Goal: Task Accomplishment & Management: Use online tool/utility

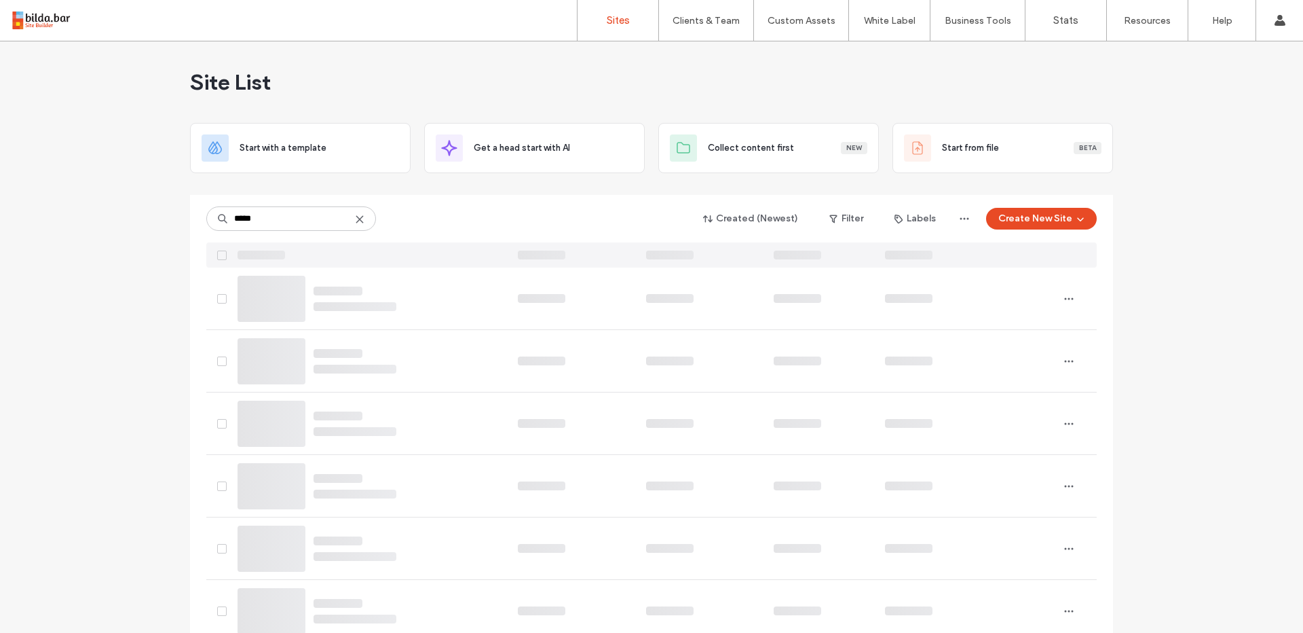
type input "*****"
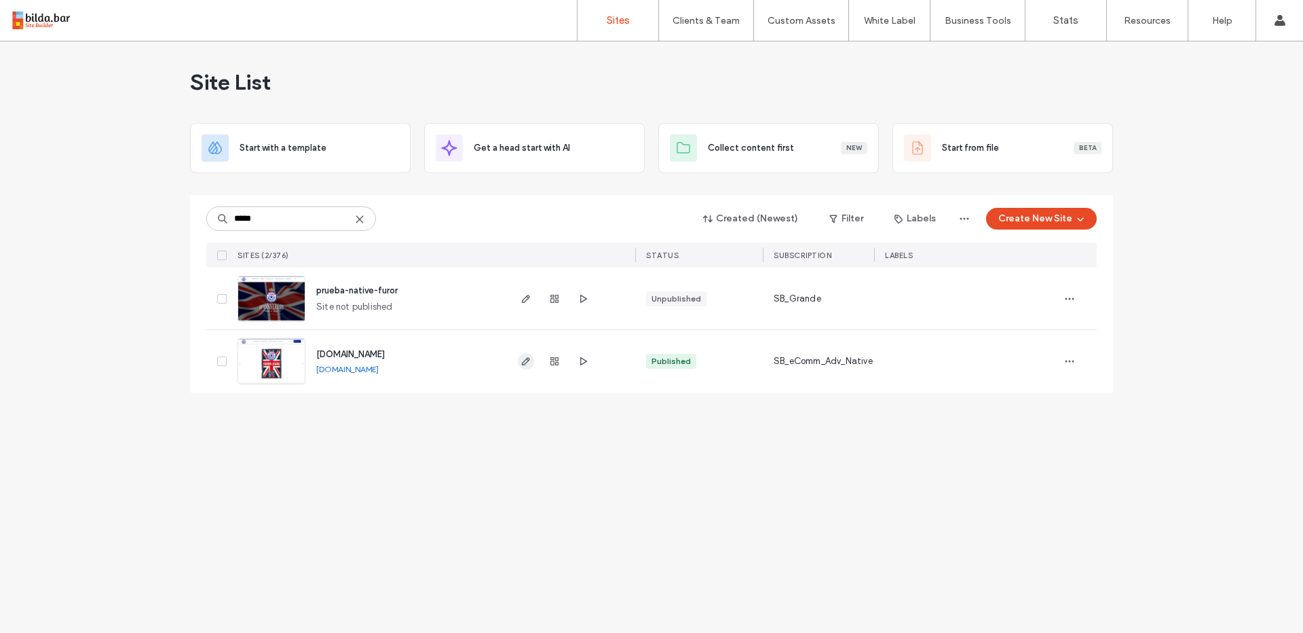
click at [519, 359] on span "button" at bounding box center [526, 361] width 16 height 16
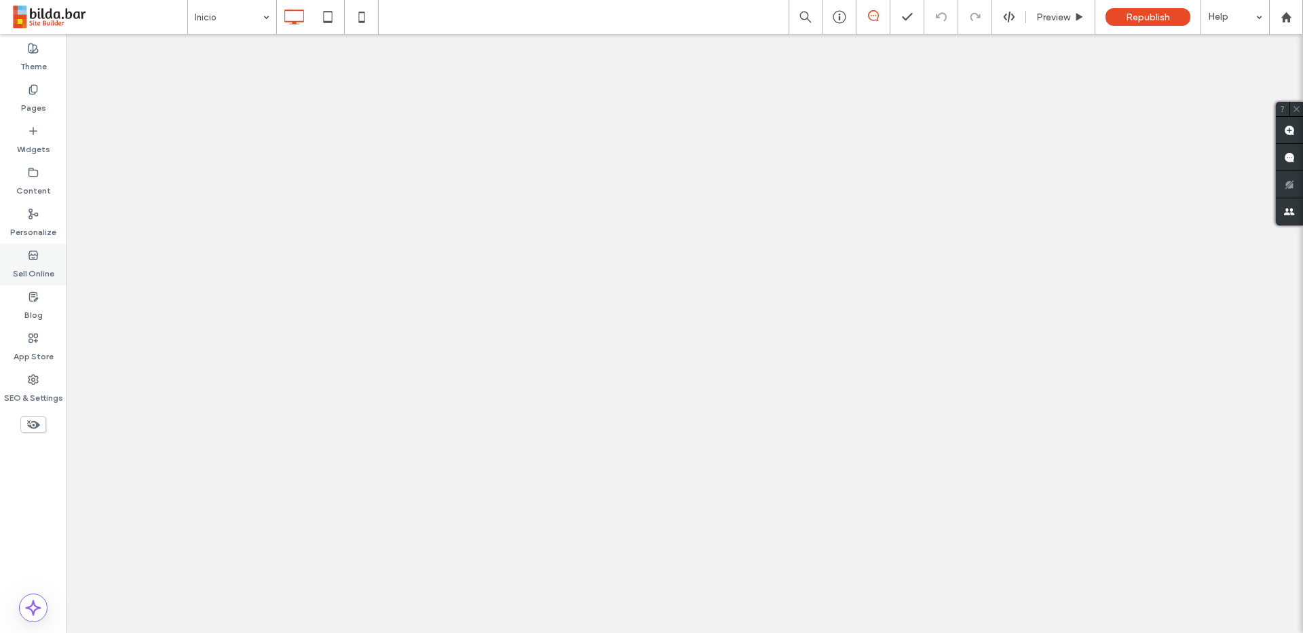
click at [38, 255] on icon at bounding box center [33, 255] width 11 height 11
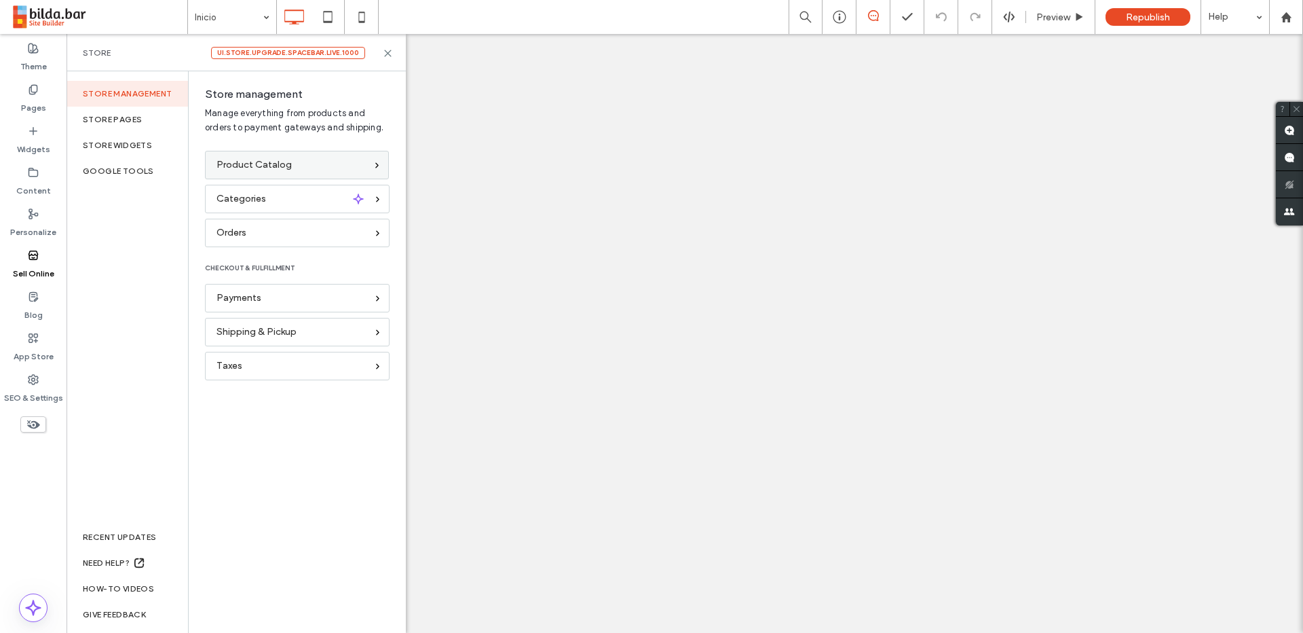
click at [259, 167] on span "Product Catalog" at bounding box center [254, 164] width 75 height 15
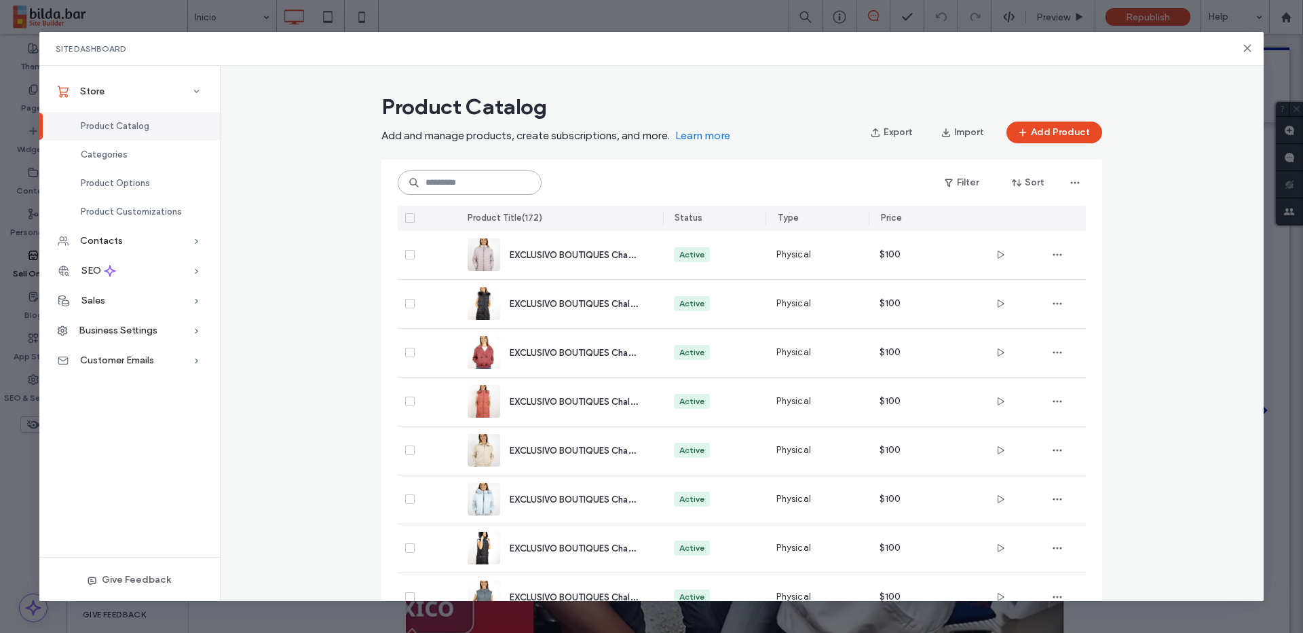
click at [467, 189] on input at bounding box center [470, 182] width 144 height 24
paste input "**********"
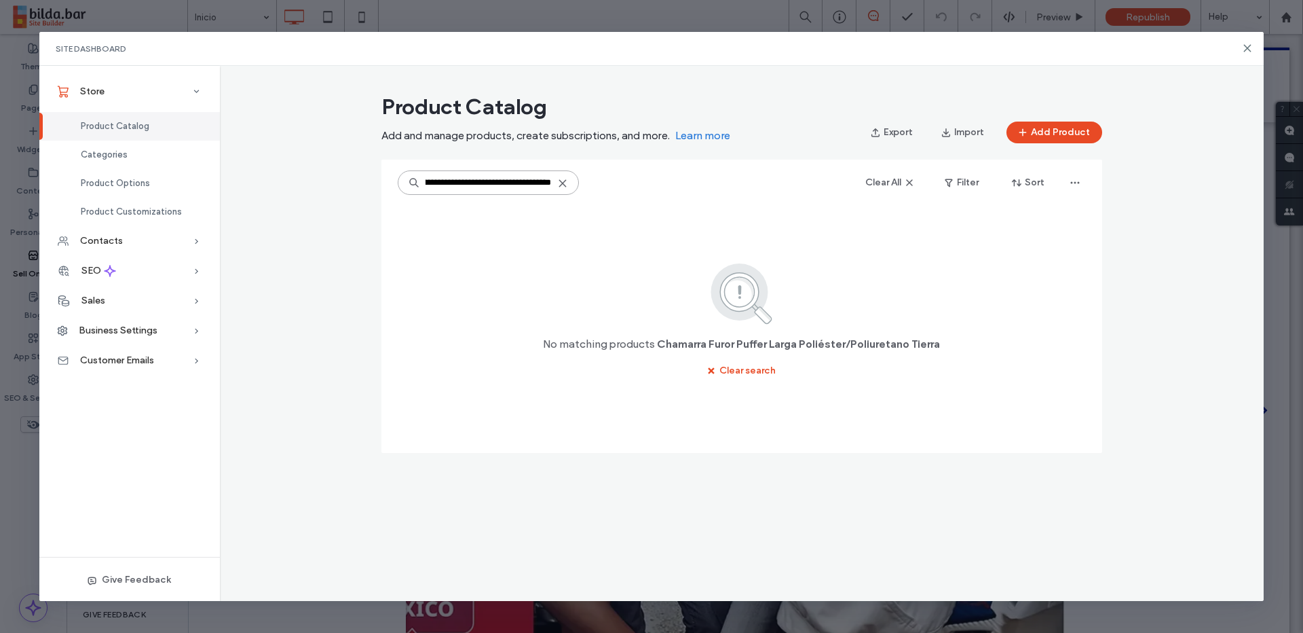
click at [480, 187] on input "**********" at bounding box center [488, 182] width 181 height 24
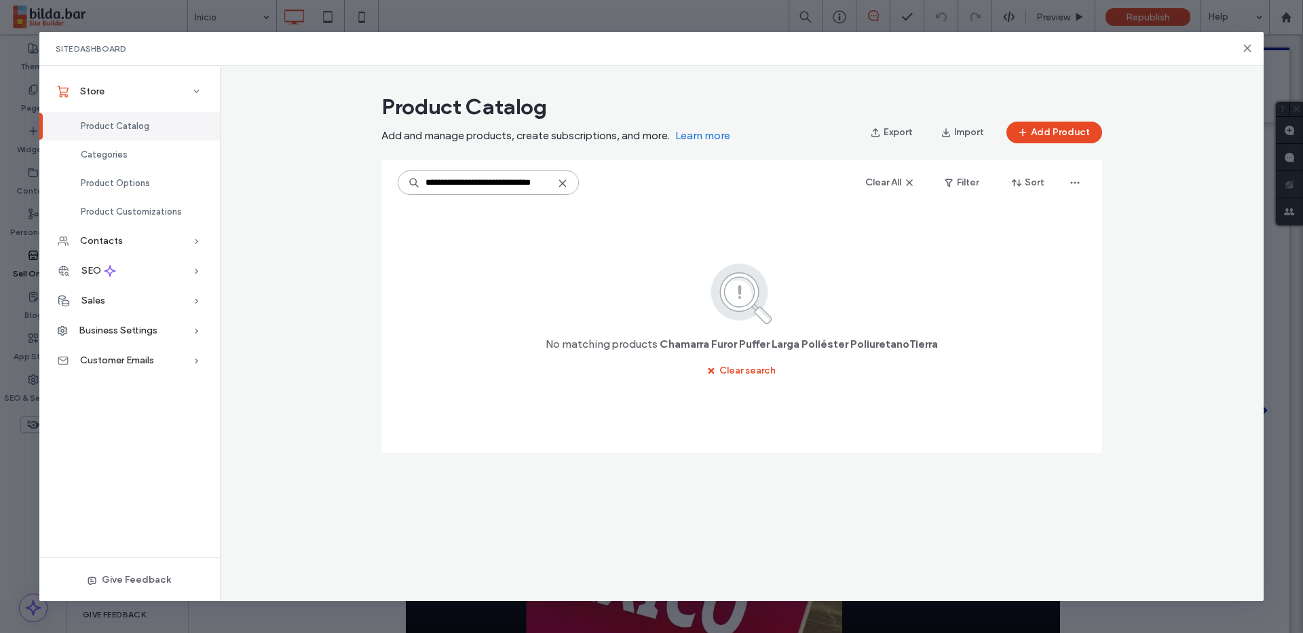
scroll to position [0, 0]
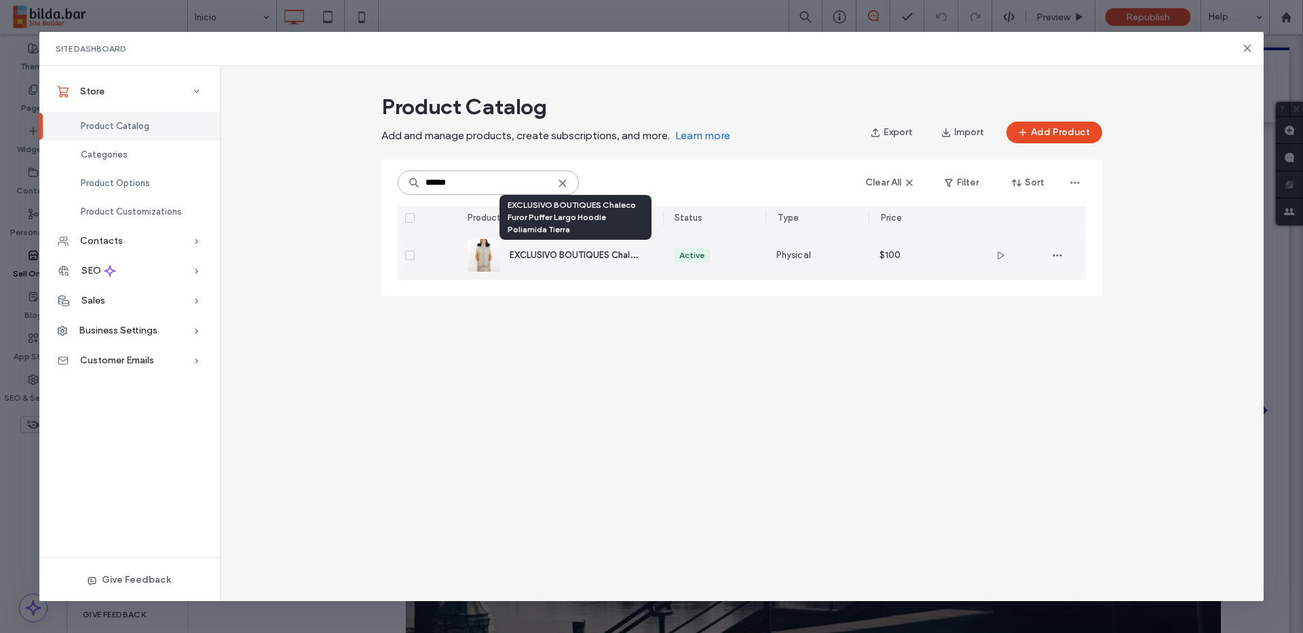
type input "******"
click at [619, 259] on span "EXCLUSIVO BOUTIQUES Chaleco Furor Puffer Largo Hoodie Poliamida Tierra" at bounding box center [664, 254] width 308 height 13
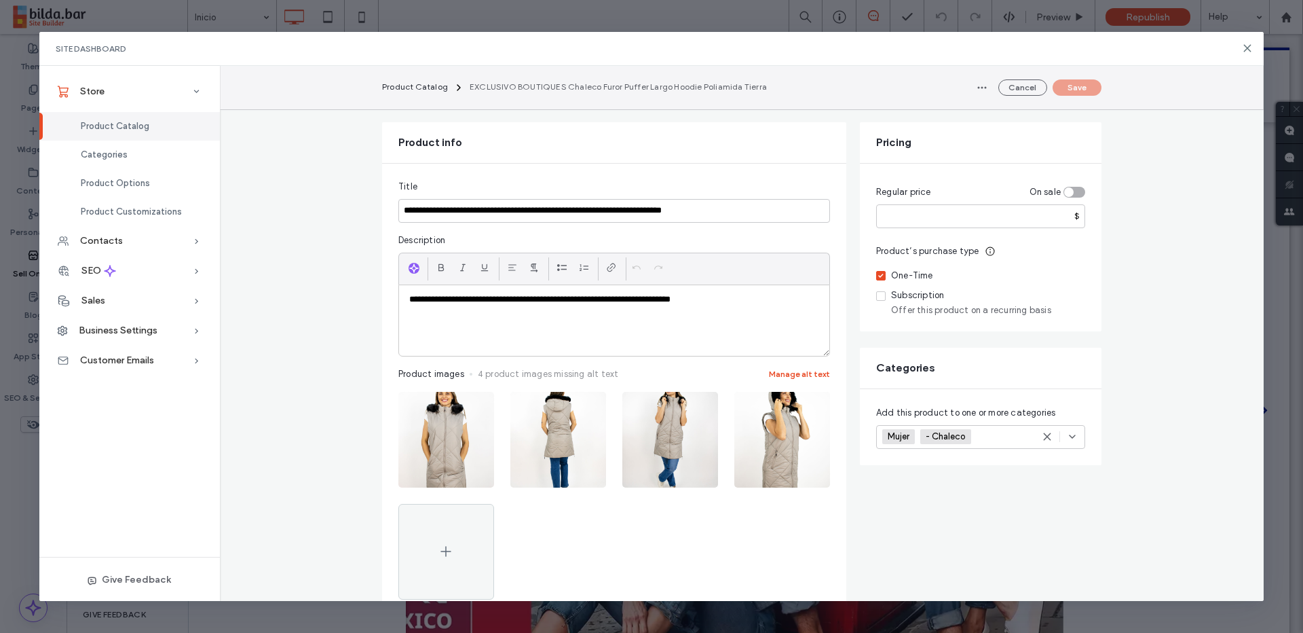
scroll to position [232, 0]
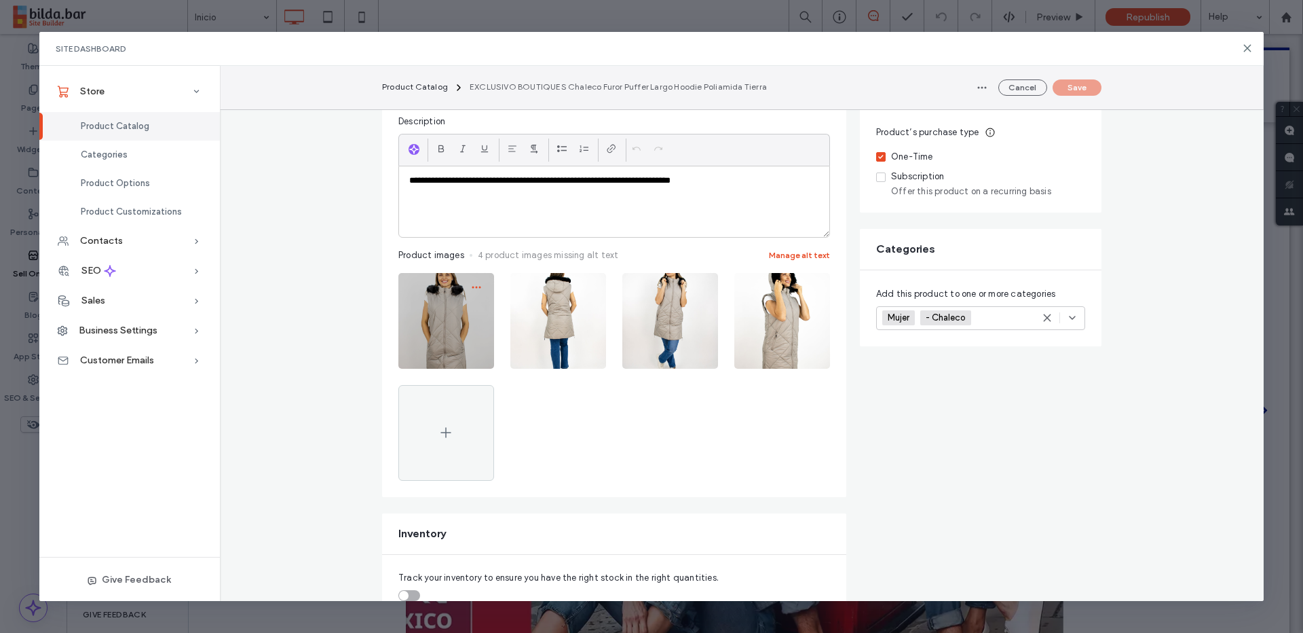
click at [475, 282] on icon "button" at bounding box center [476, 287] width 11 height 11
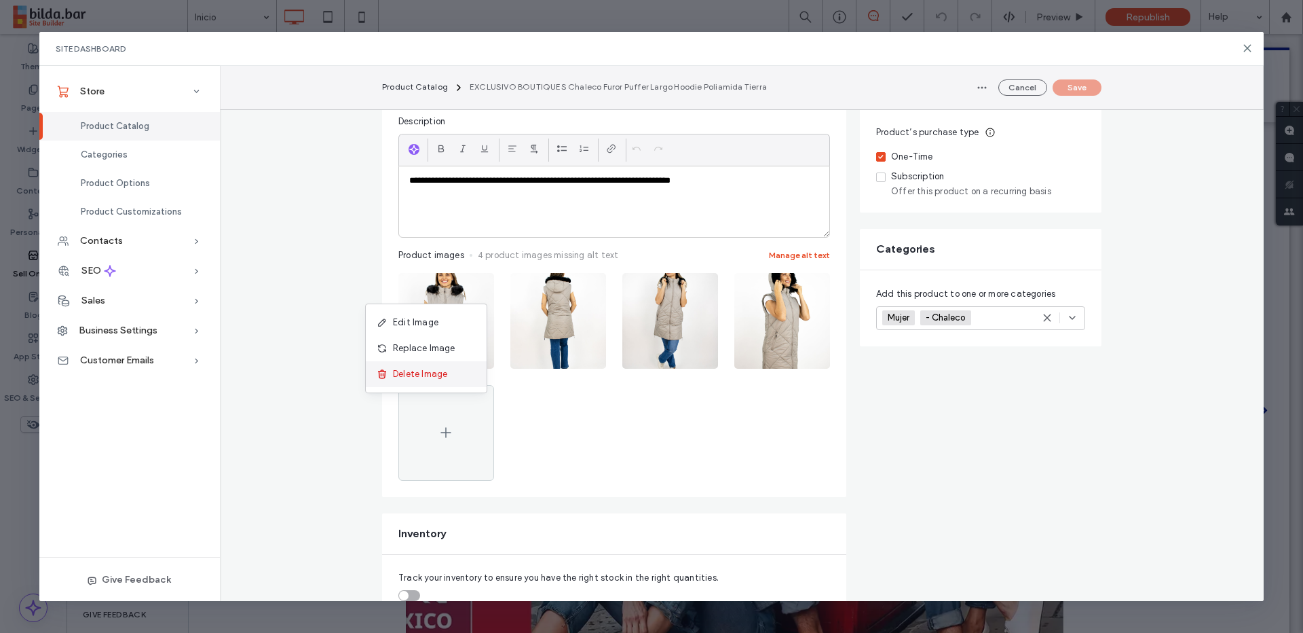
click at [433, 369] on span "Delete Image" at bounding box center [420, 374] width 54 height 14
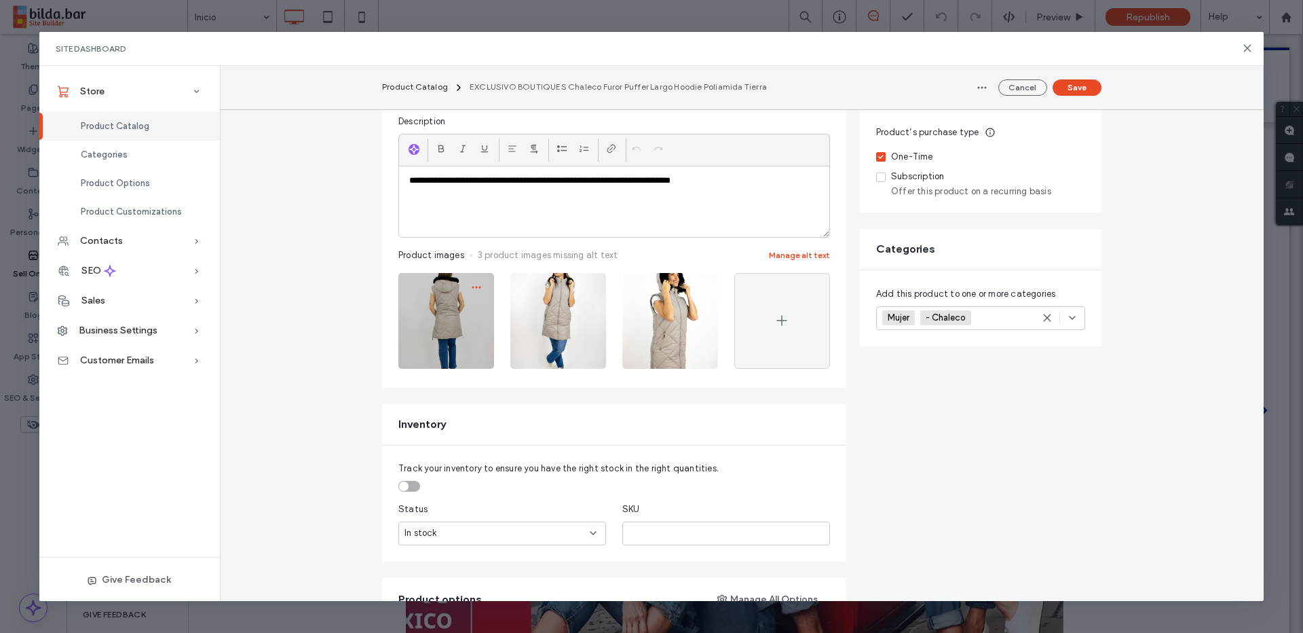
click at [480, 286] on use "button" at bounding box center [476, 287] width 9 height 2
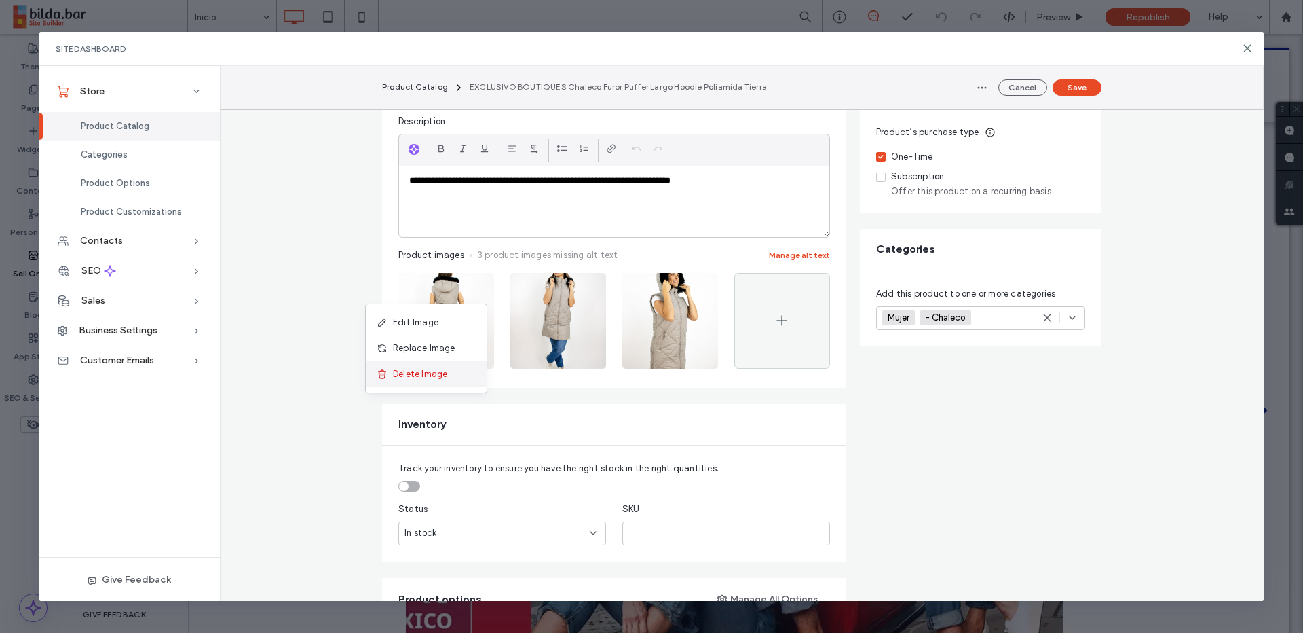
click at [442, 371] on span "Delete Image" at bounding box center [420, 374] width 54 height 14
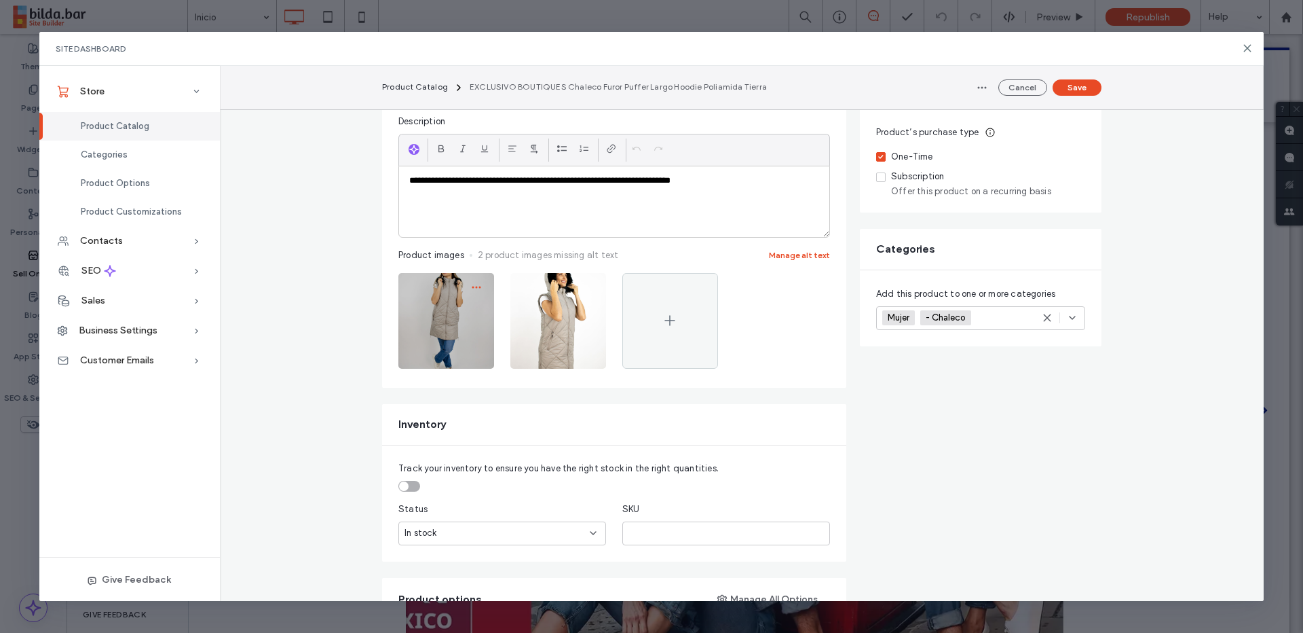
click at [478, 285] on icon "button" at bounding box center [476, 287] width 11 height 11
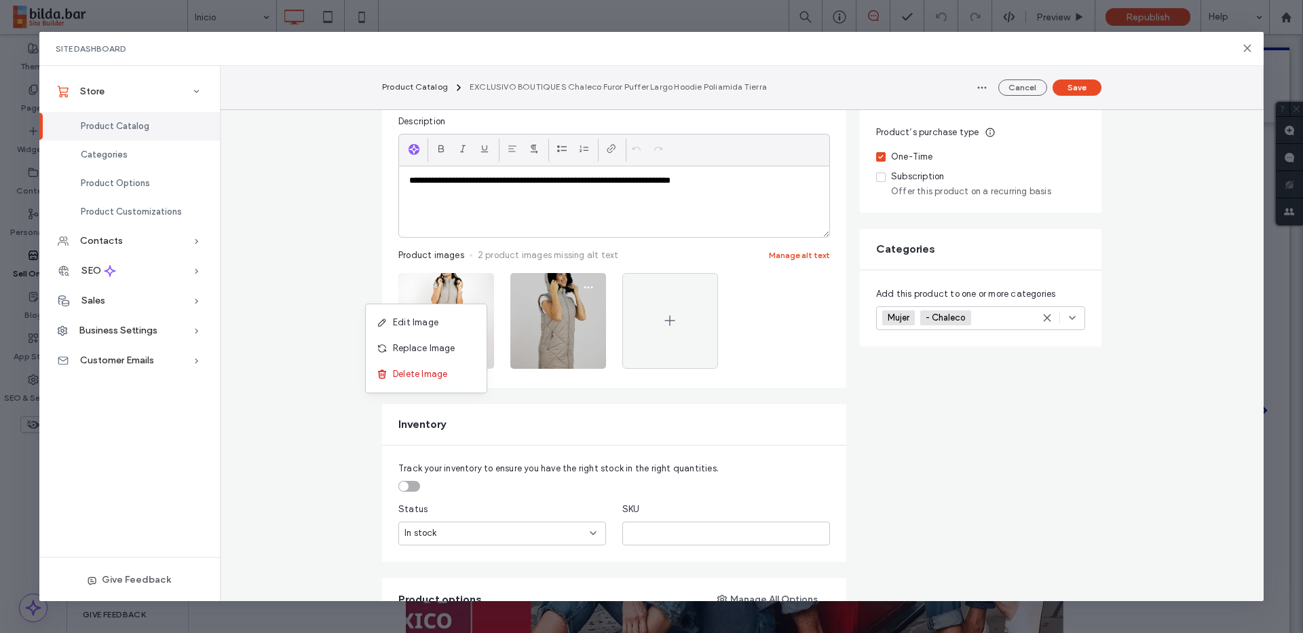
drag, startPoint x: 462, startPoint y: 373, endPoint x: 472, endPoint y: 364, distance: 14.0
click at [462, 373] on div "Delete Image" at bounding box center [426, 374] width 121 height 26
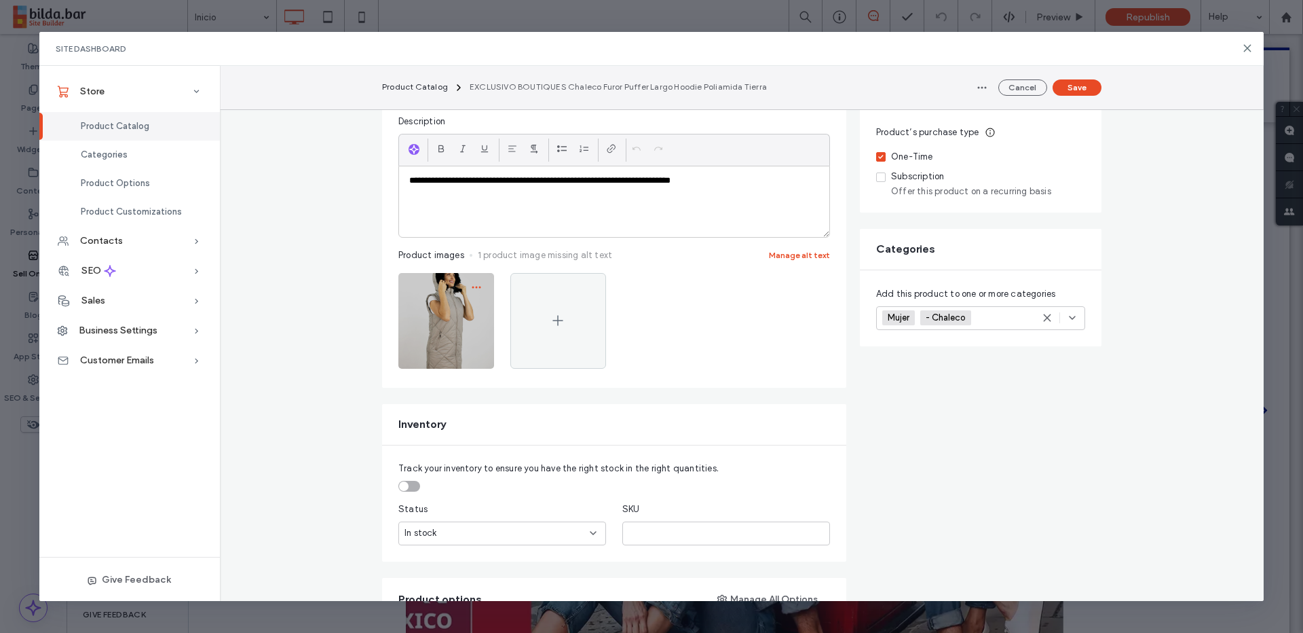
click at [481, 283] on icon "button" at bounding box center [476, 287] width 11 height 11
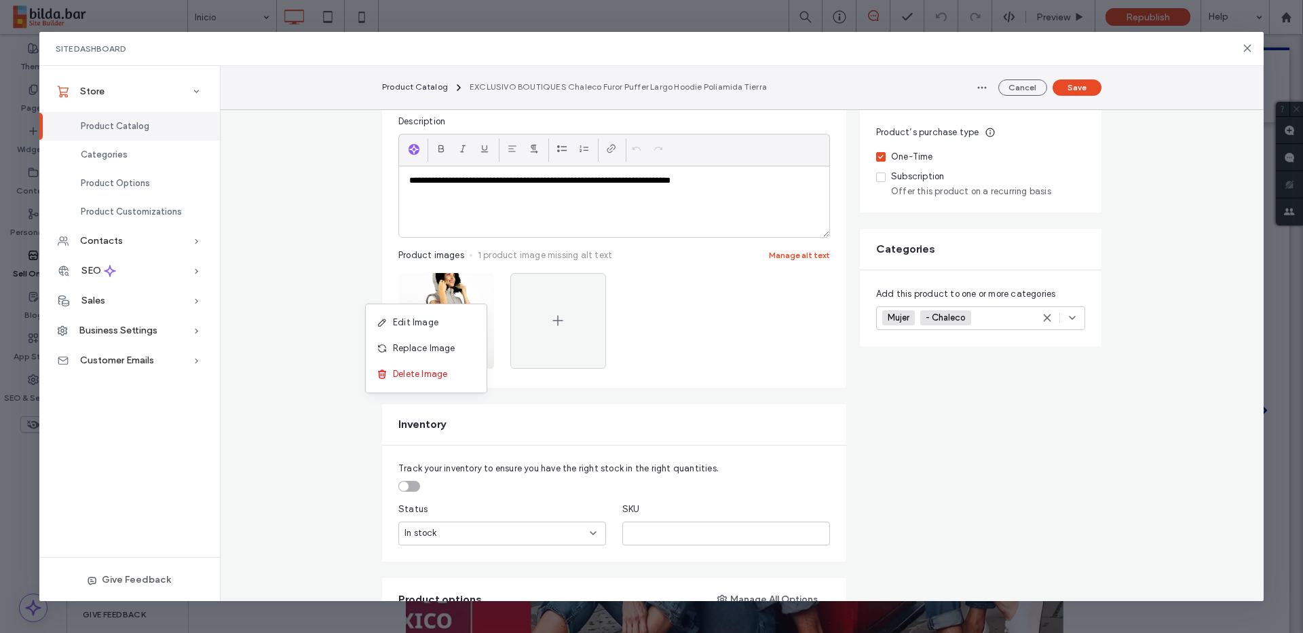
click at [466, 380] on div "Delete Image" at bounding box center [426, 374] width 121 height 26
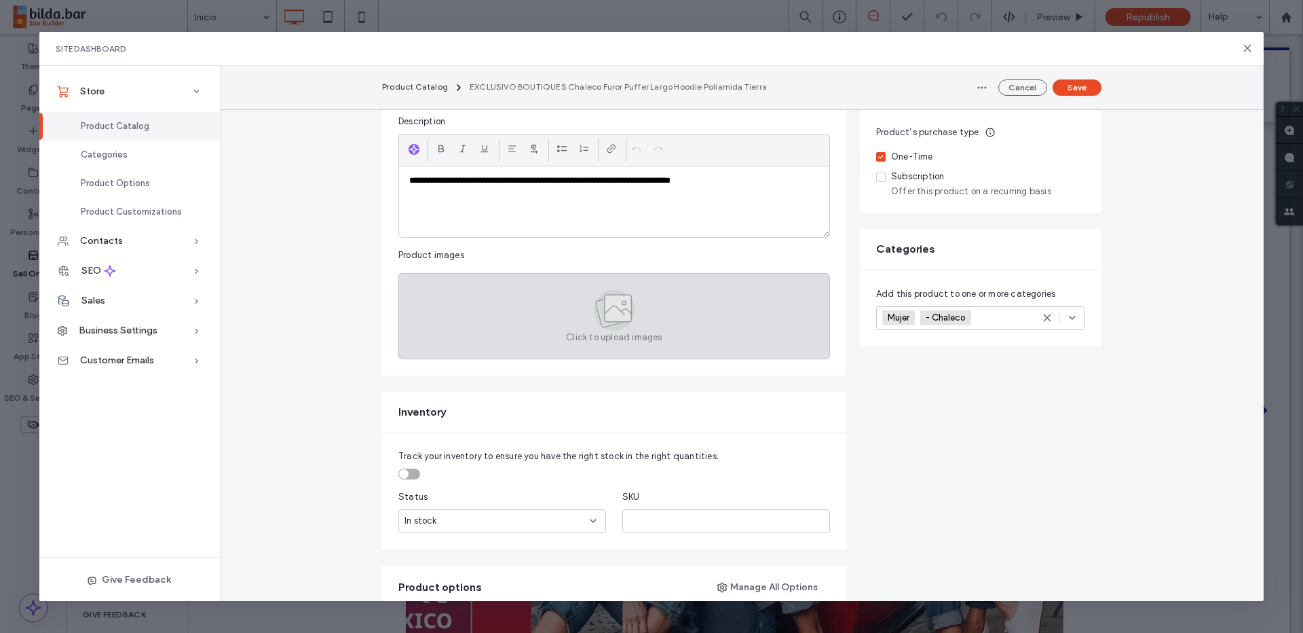
click at [728, 311] on div "Click to upload images" at bounding box center [614, 316] width 432 height 86
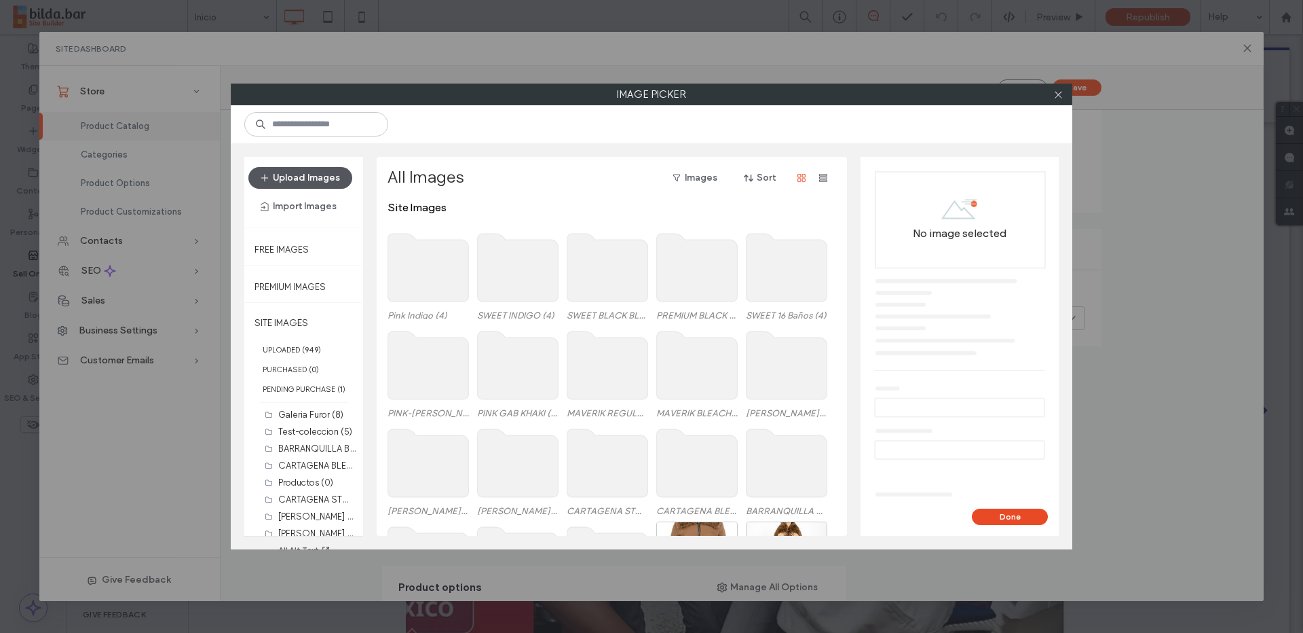
click at [320, 183] on button "Upload Images" at bounding box center [300, 178] width 104 height 22
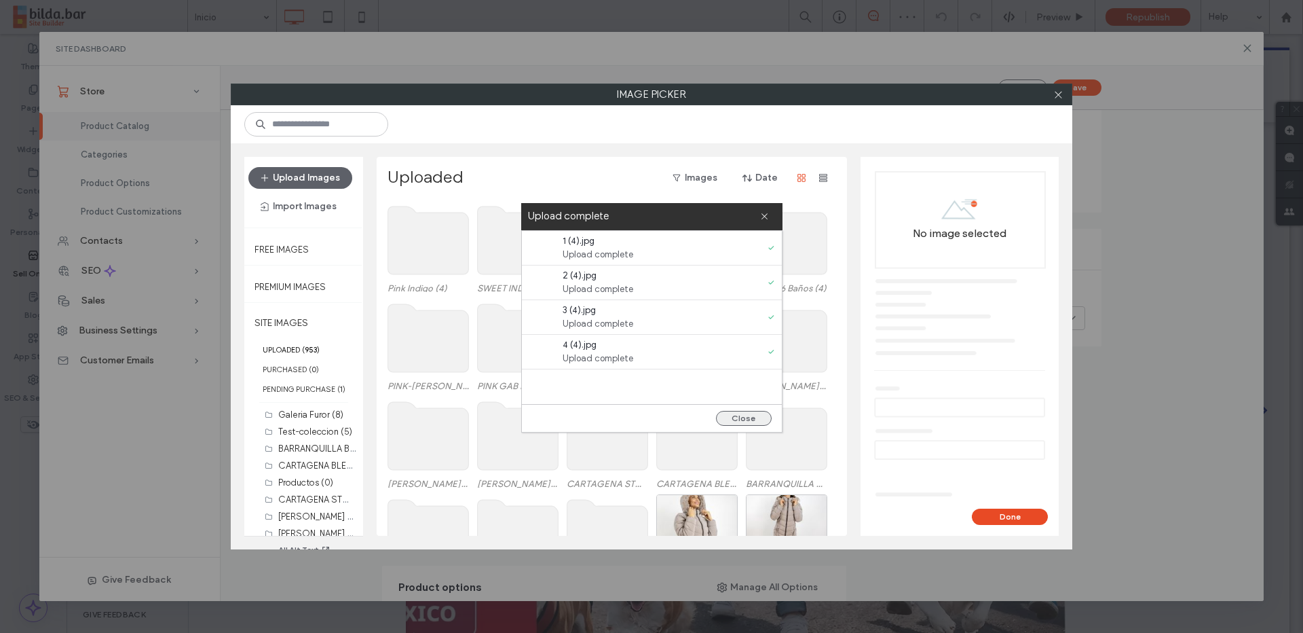
click at [743, 424] on button "Close" at bounding box center [744, 418] width 56 height 15
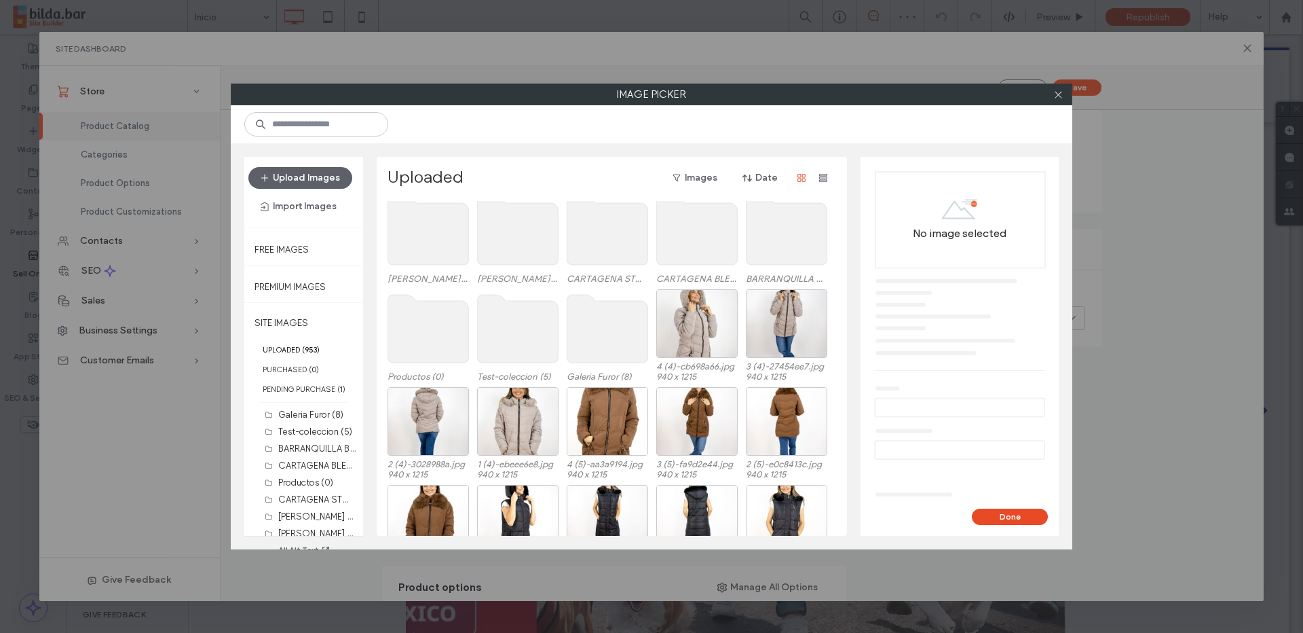
scroll to position [211, 0]
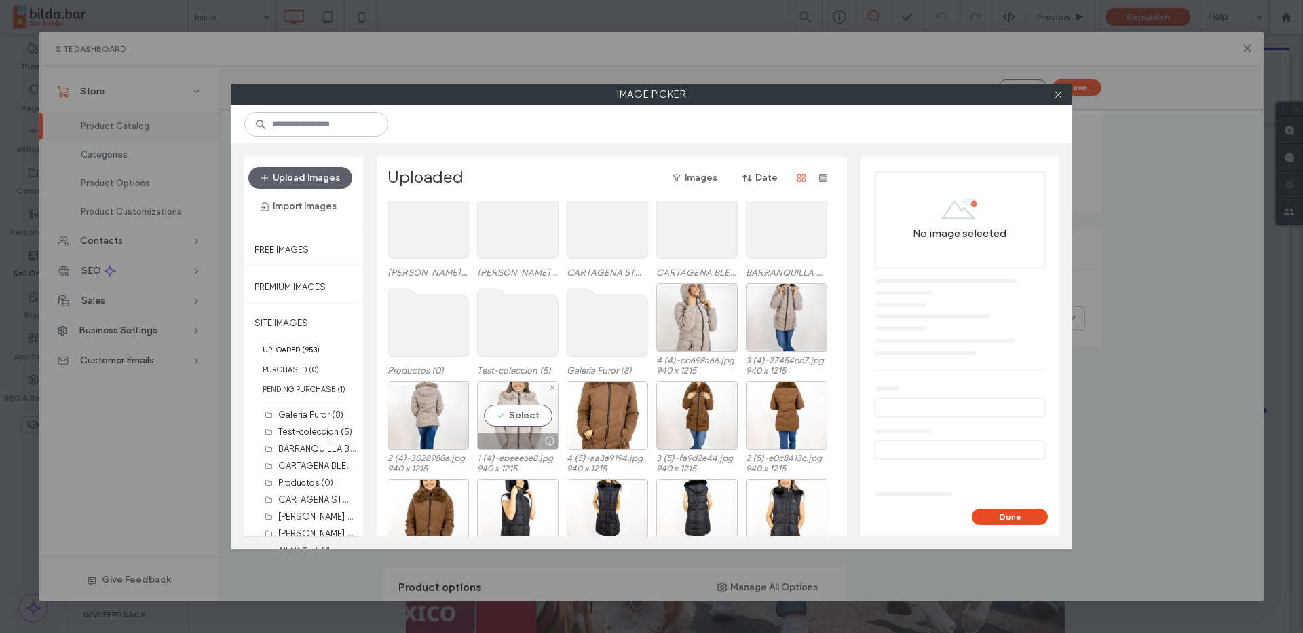
click at [525, 423] on div "Select" at bounding box center [517, 415] width 81 height 69
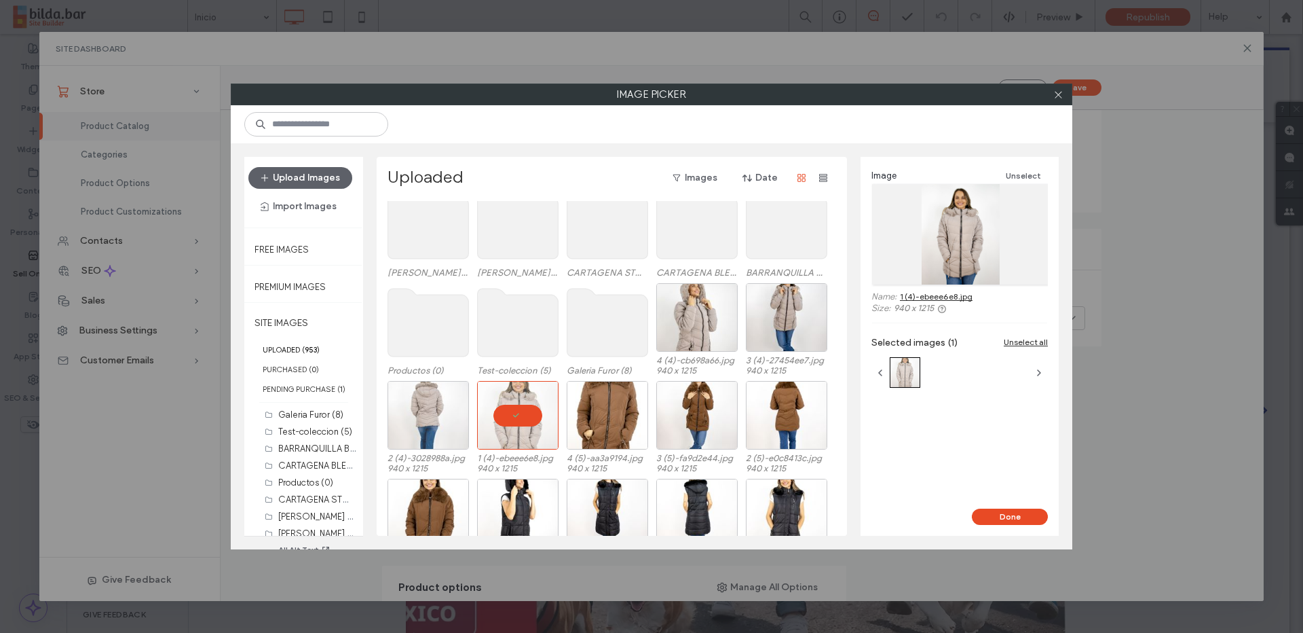
drag, startPoint x: 382, startPoint y: 429, endPoint x: 404, endPoint y: 426, distance: 21.9
click at [384, 428] on div "Uploaded Images Date Pink Indigo (4) SWEET INDIGO (4) SWEET BLACK BLACK (5) PRE…" at bounding box center [612, 346] width 470 height 379
click at [415, 425] on div "Select" at bounding box center [428, 415] width 81 height 69
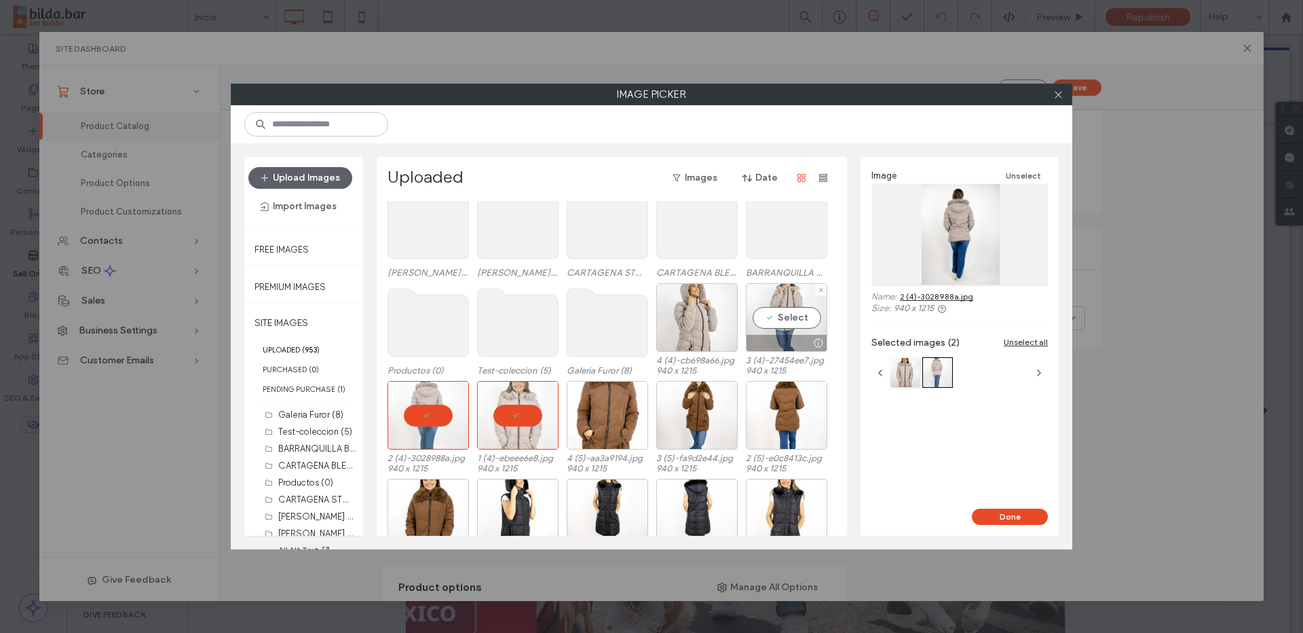
click at [805, 318] on div "Select" at bounding box center [786, 317] width 81 height 69
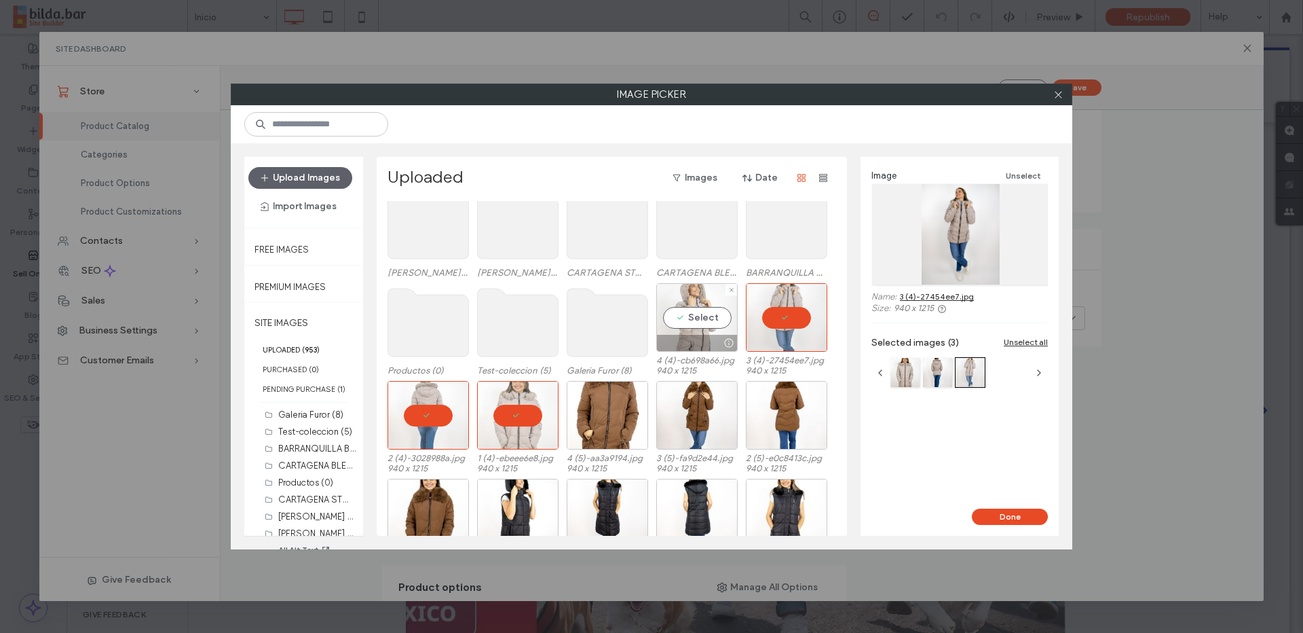
click at [694, 320] on div "Select" at bounding box center [696, 317] width 81 height 69
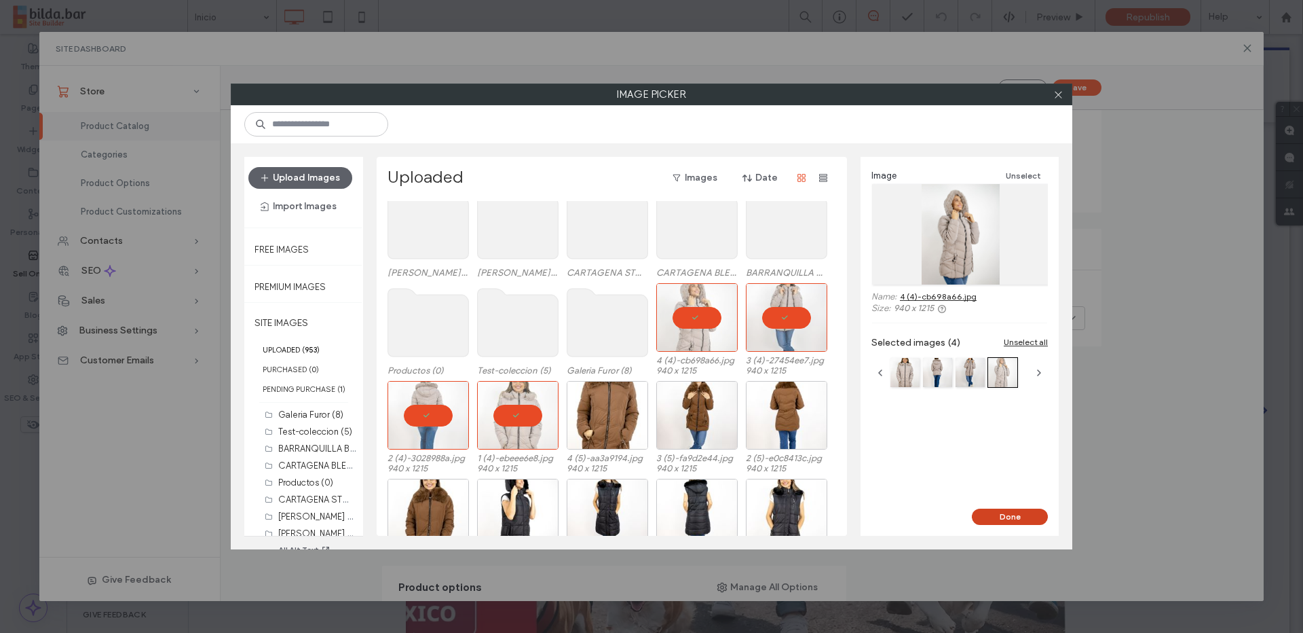
click at [1005, 517] on button "Done" at bounding box center [1010, 516] width 76 height 16
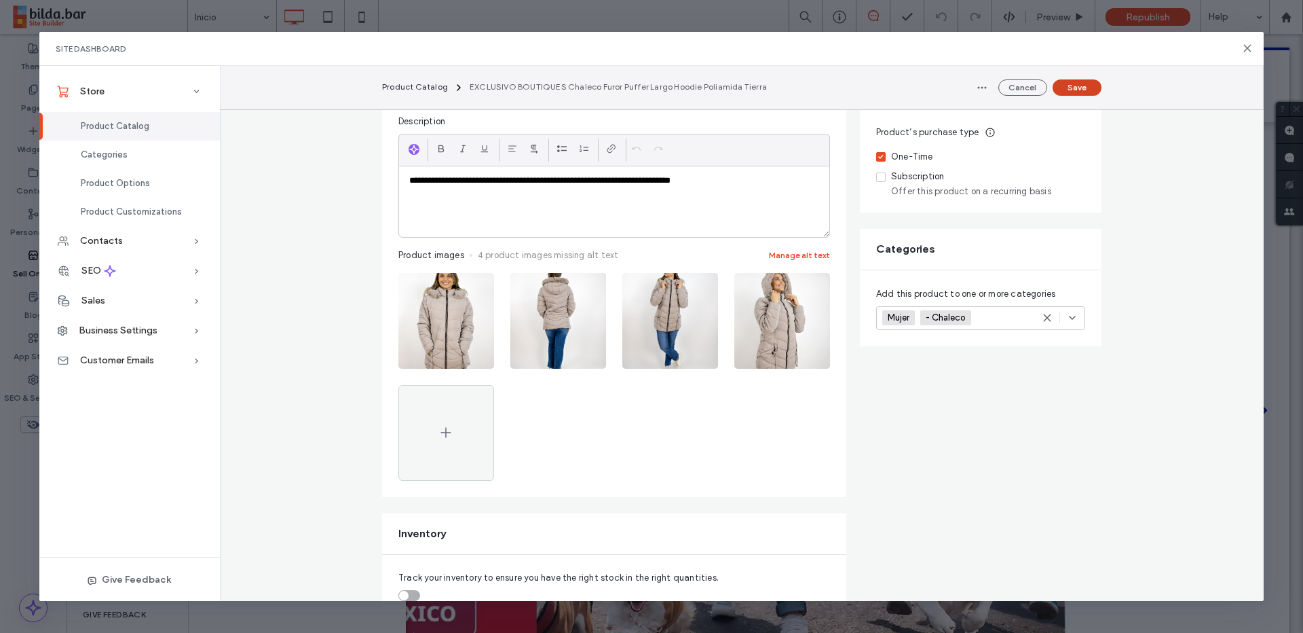
click at [1087, 89] on button "Save" at bounding box center [1077, 87] width 49 height 16
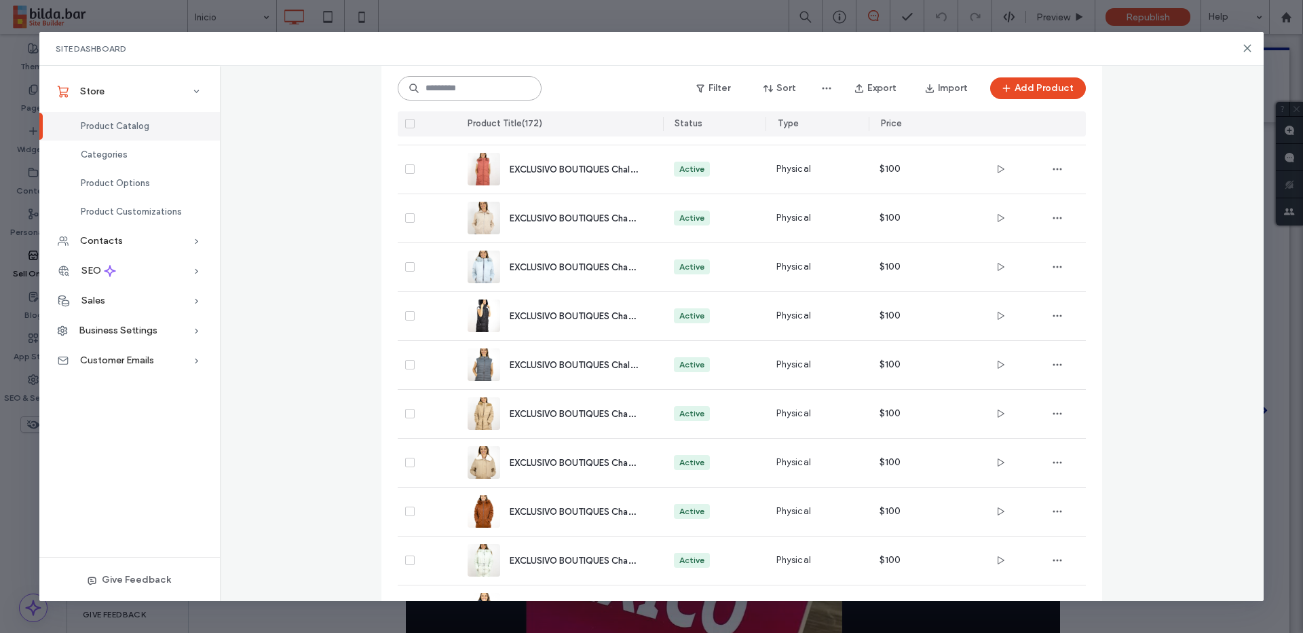
click at [488, 77] on input at bounding box center [470, 88] width 144 height 24
paste input "**********"
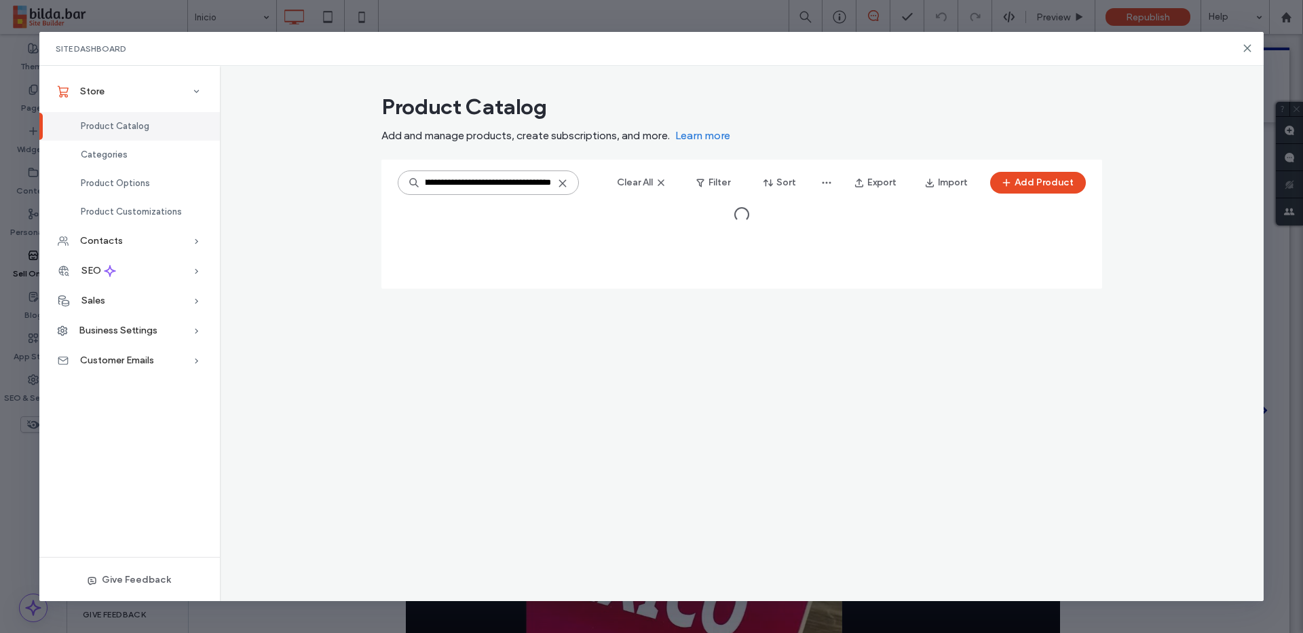
scroll to position [0, 0]
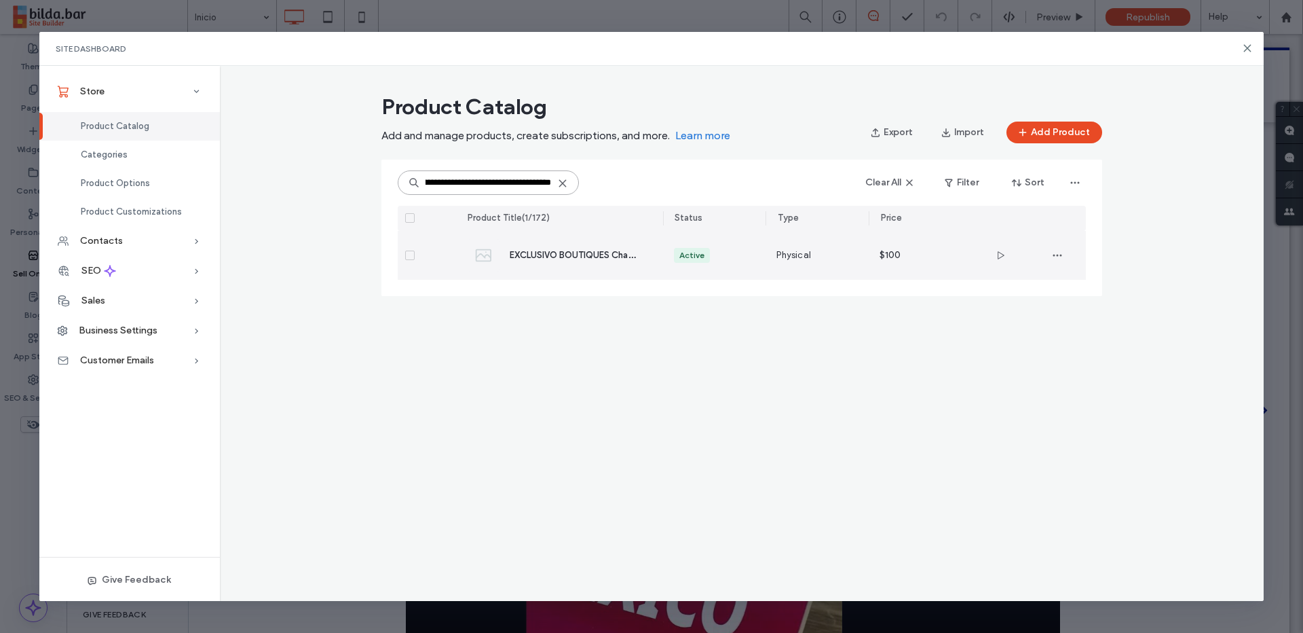
type input "**********"
click at [619, 261] on div "EXCLUSIVO BOUTIQUES Chamarra Furor Puffer Larga Poliéster Negro" at bounding box center [576, 255] width 132 height 14
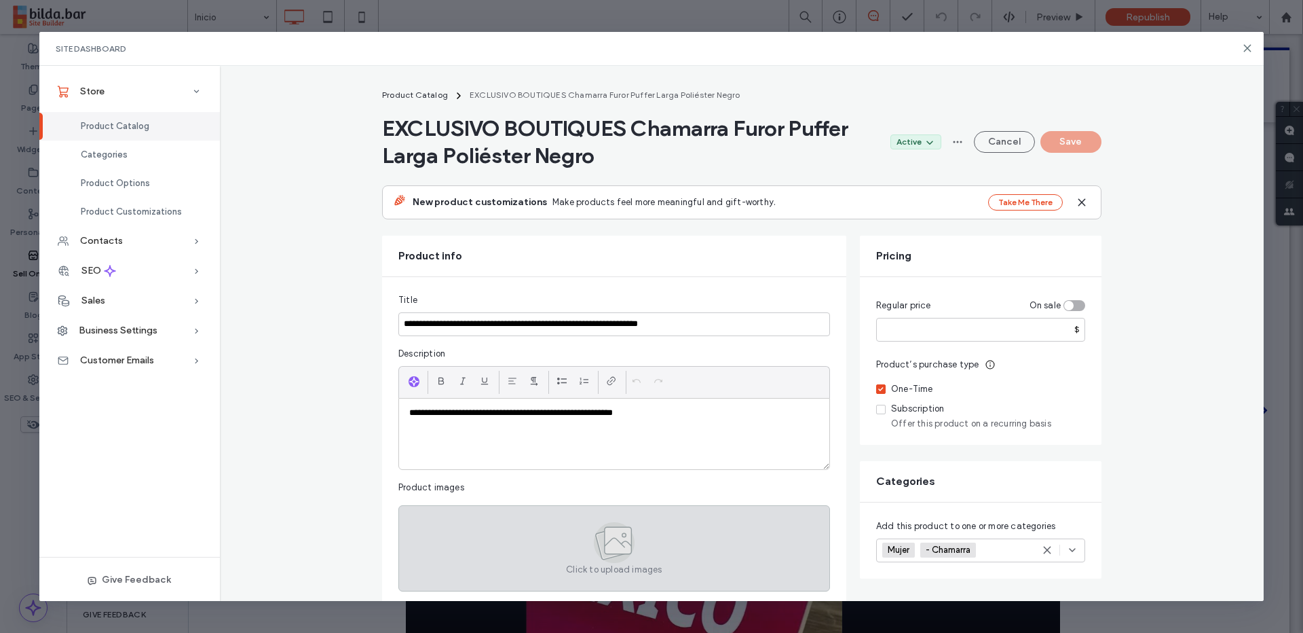
click at [641, 555] on div "Click to upload images" at bounding box center [614, 548] width 432 height 86
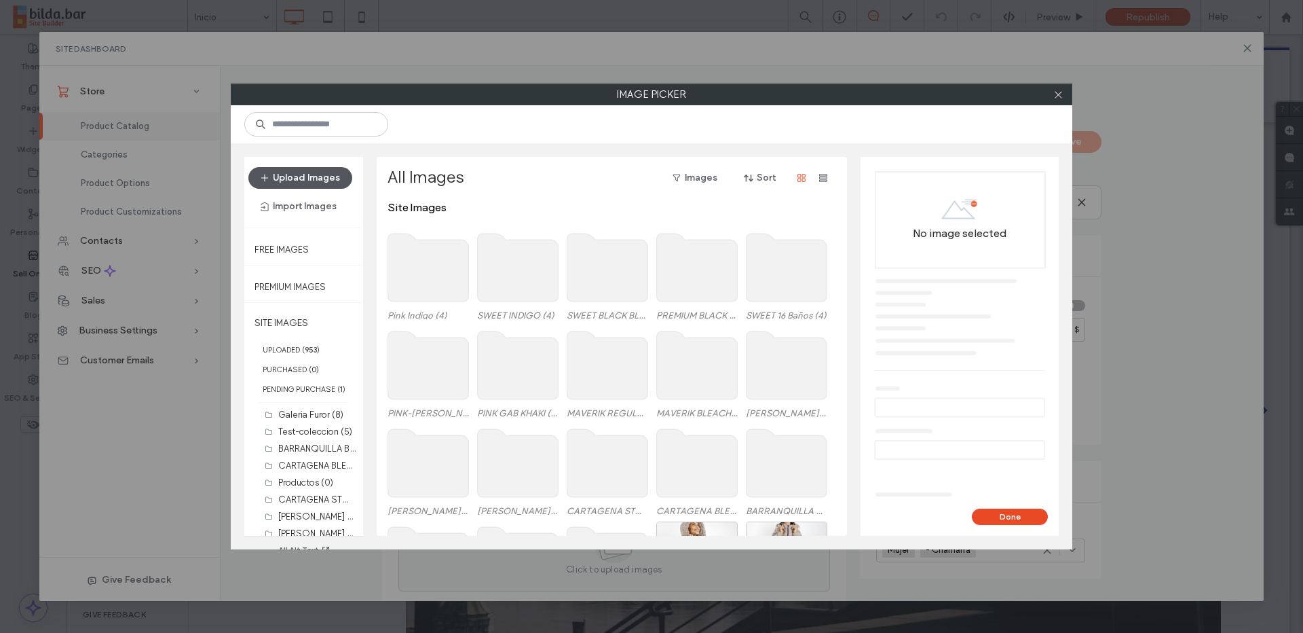
click at [319, 179] on button "Upload Images" at bounding box center [300, 178] width 104 height 22
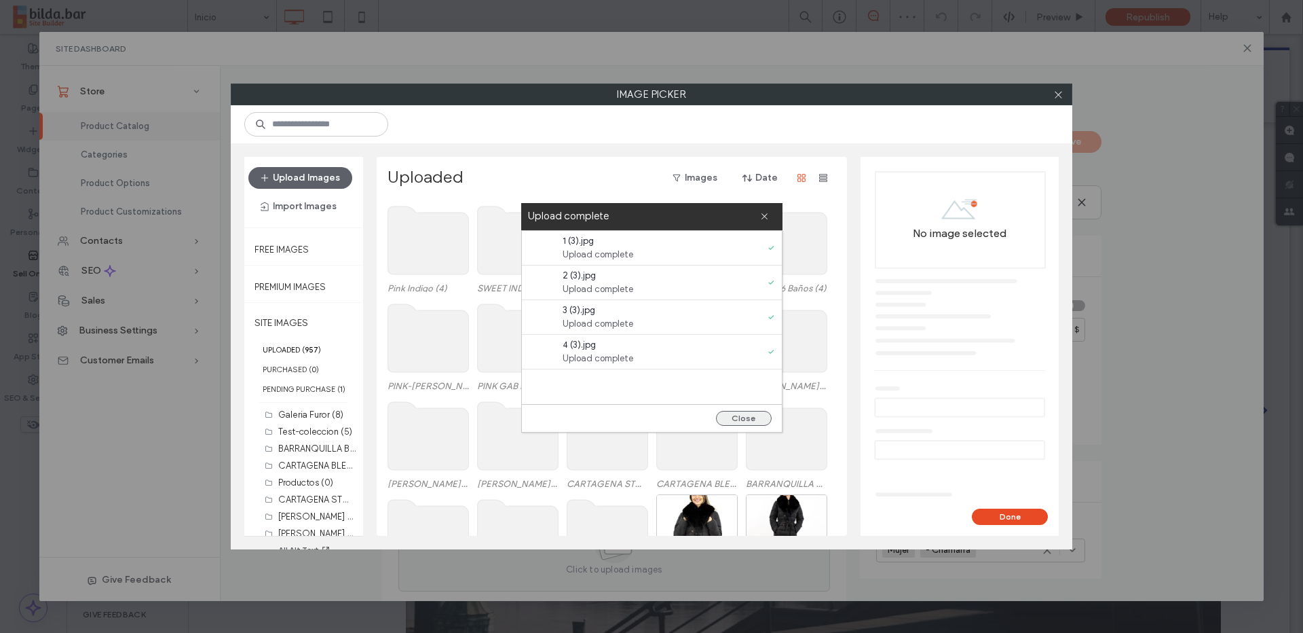
click at [752, 421] on button "Close" at bounding box center [744, 418] width 56 height 15
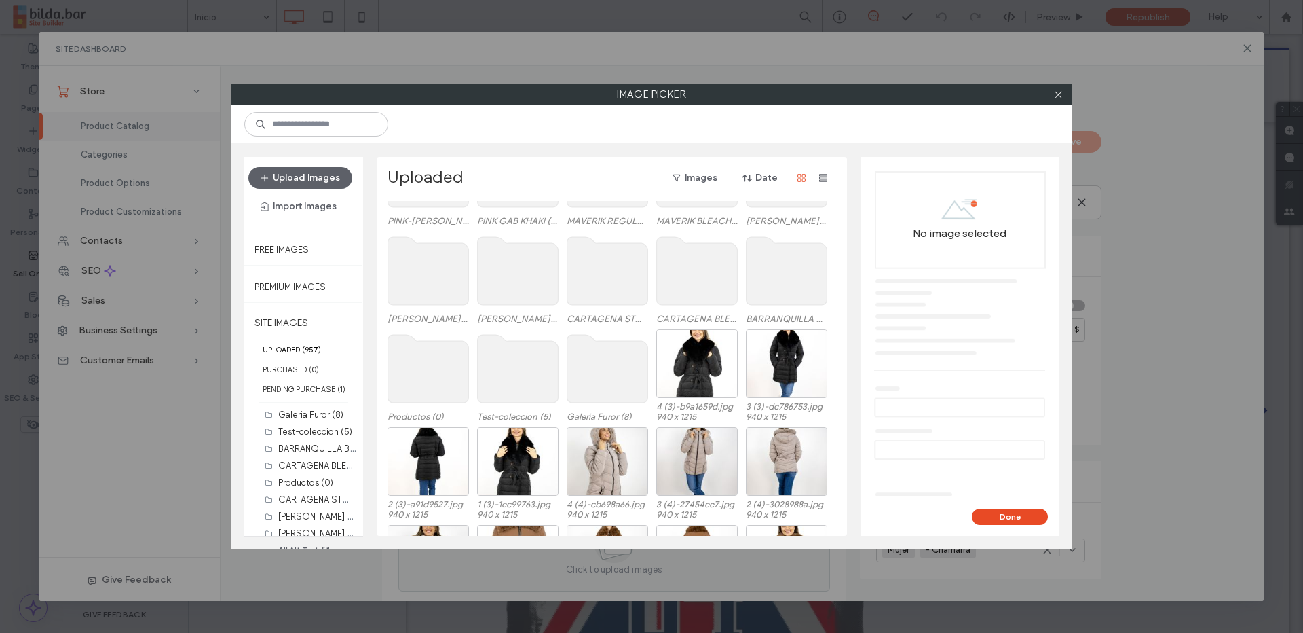
scroll to position [310, 0]
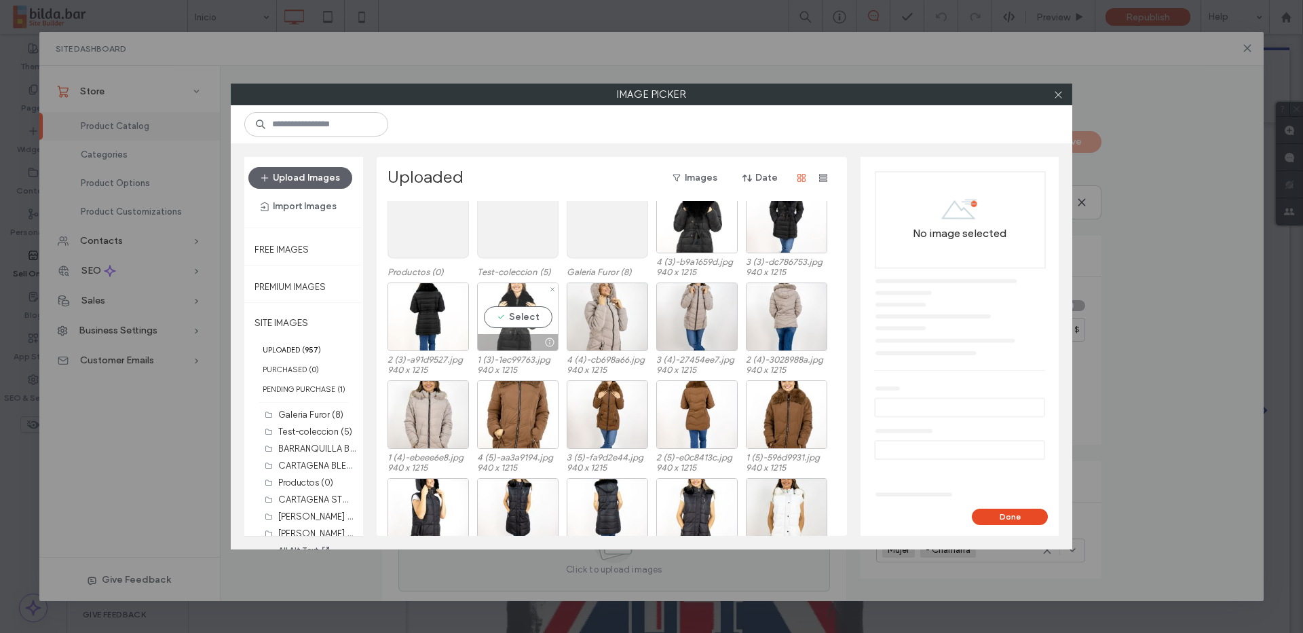
click at [528, 322] on div "Select" at bounding box center [517, 316] width 81 height 69
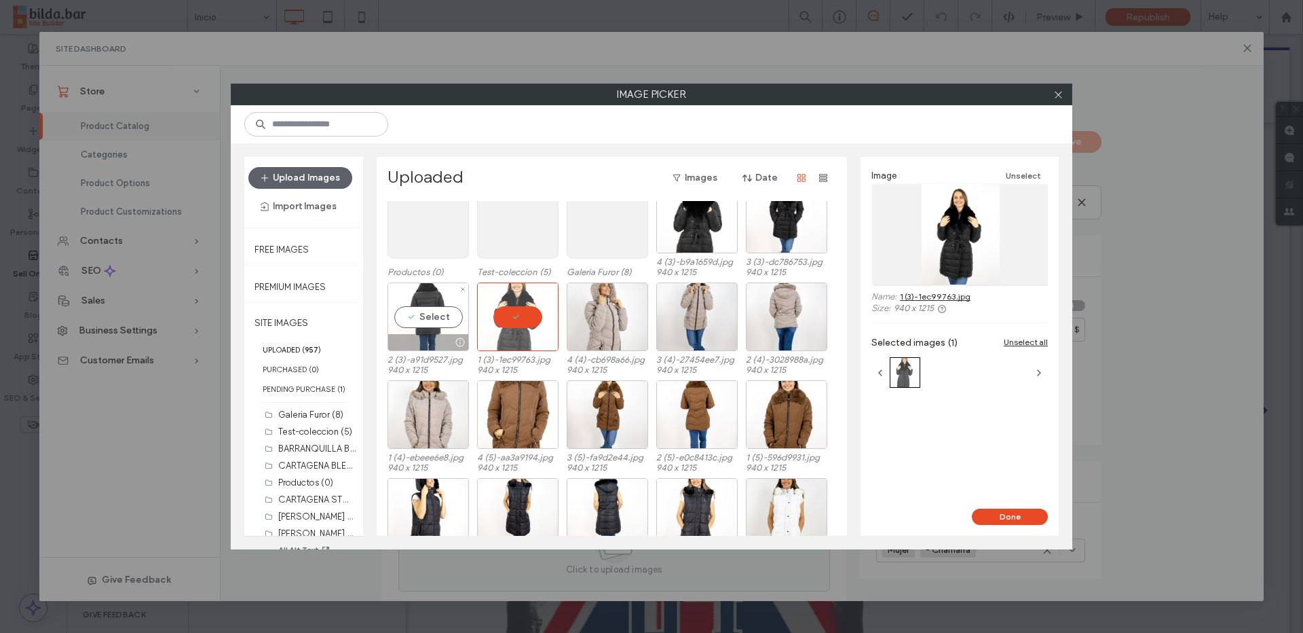
click at [433, 318] on div "Select" at bounding box center [428, 316] width 81 height 69
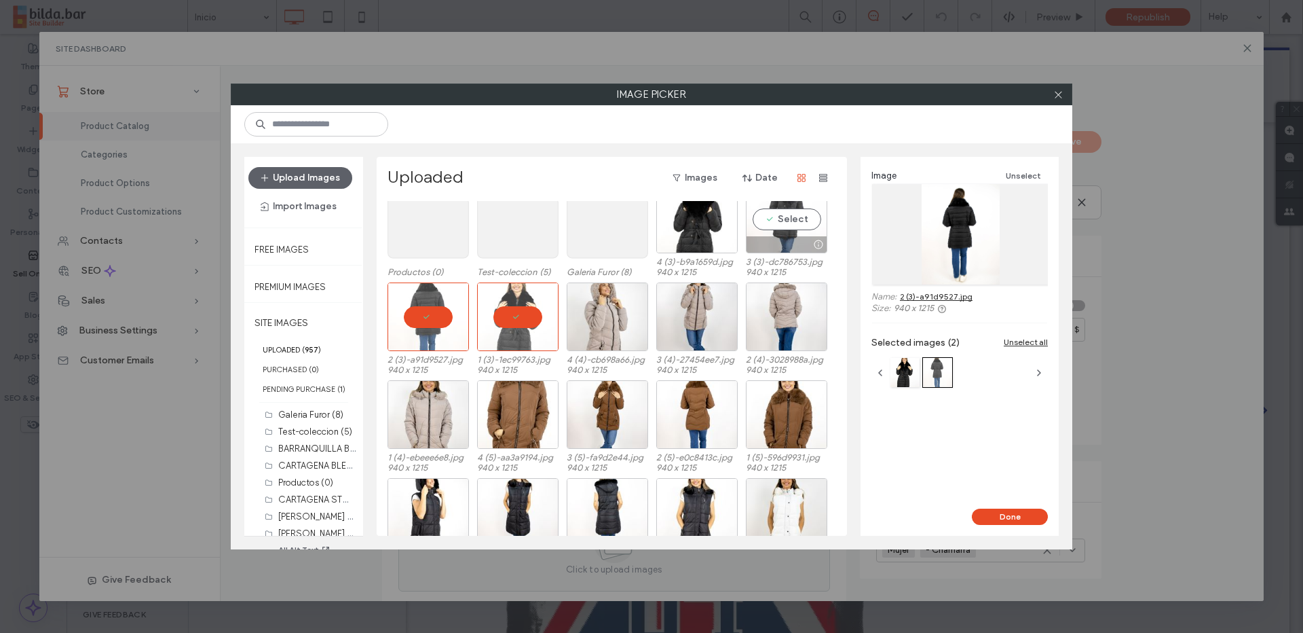
click at [793, 209] on div "Select" at bounding box center [786, 219] width 81 height 69
click at [674, 229] on div "Select" at bounding box center [696, 219] width 81 height 69
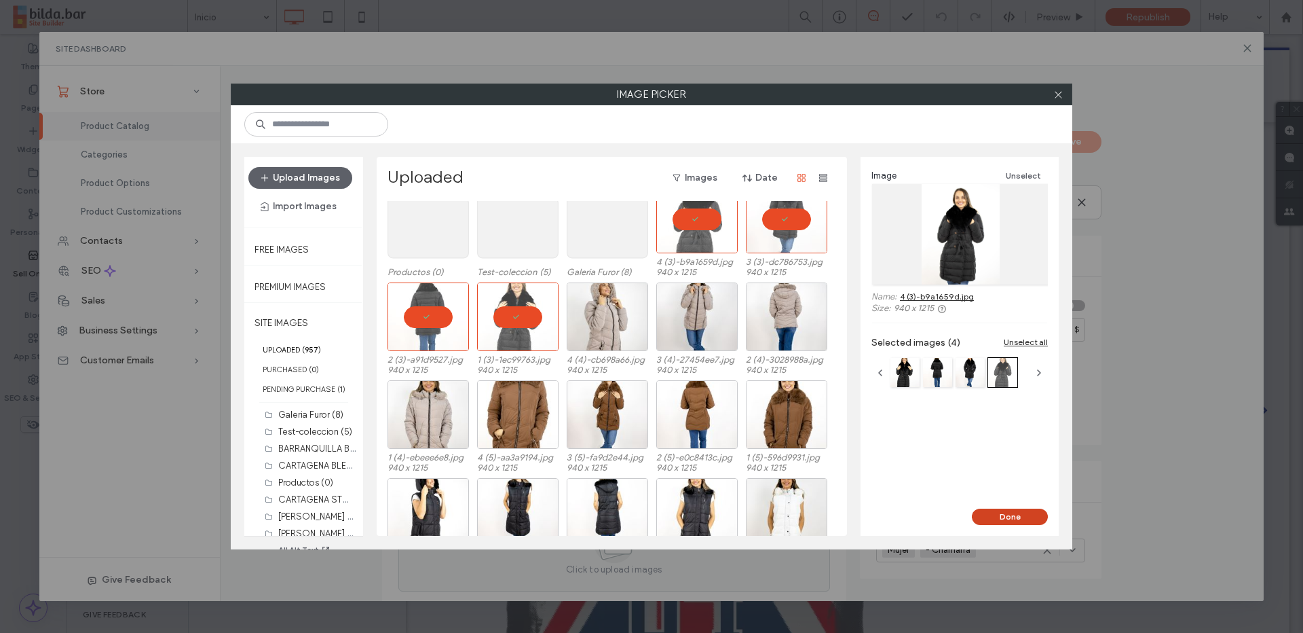
click at [1001, 517] on button "Done" at bounding box center [1010, 516] width 76 height 16
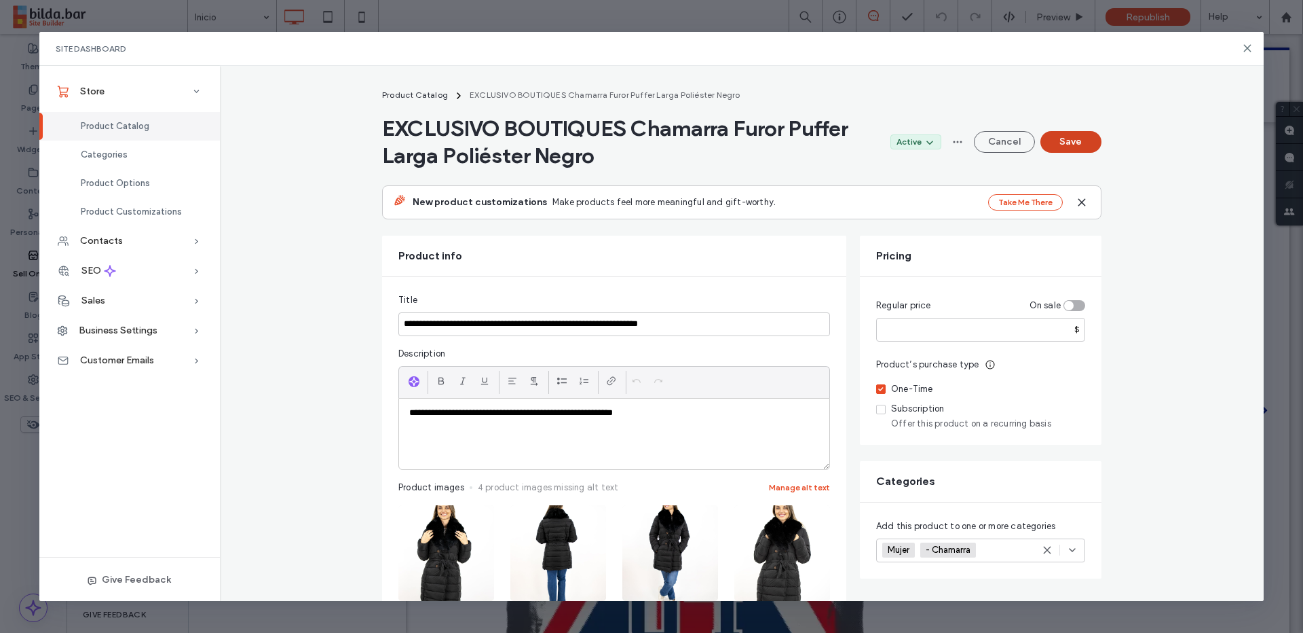
click at [1062, 147] on button "Save" at bounding box center [1071, 142] width 61 height 22
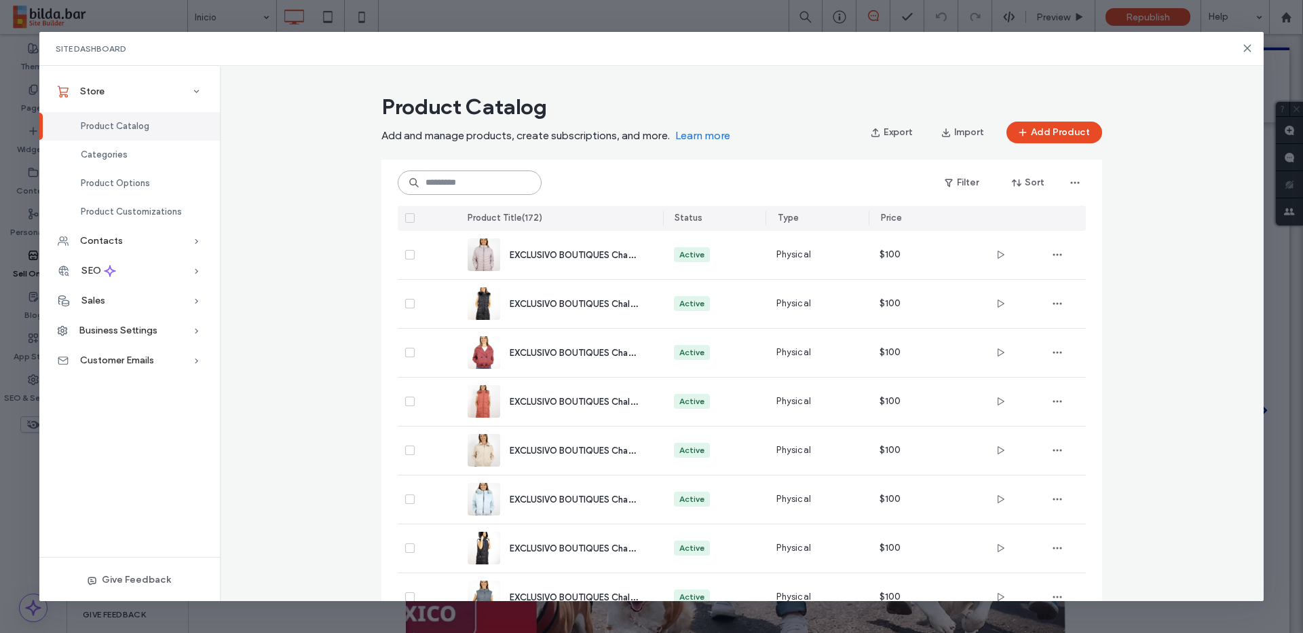
click at [536, 181] on input at bounding box center [470, 182] width 144 height 24
paste input "**********"
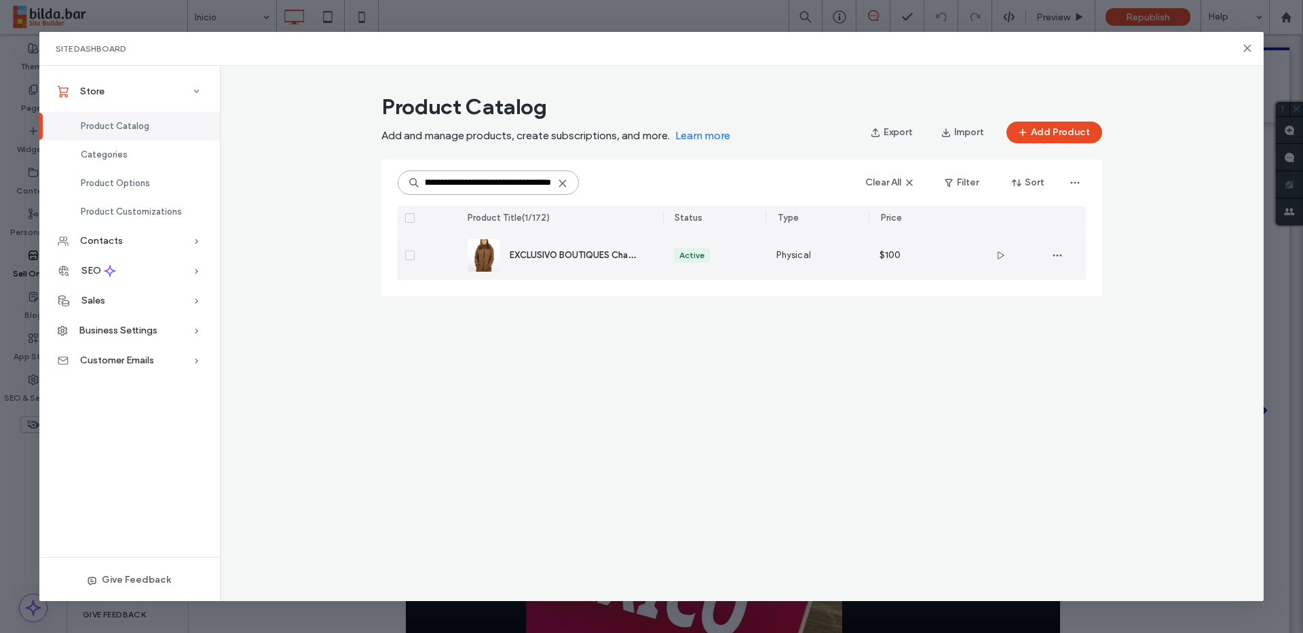
type input "**********"
click at [579, 258] on span "EXCLUSIVO BOUTIQUES Chamarra Furor Puffer Larga Poliéster/Poliuretano Chocolate" at bounding box center [685, 254] width 350 height 13
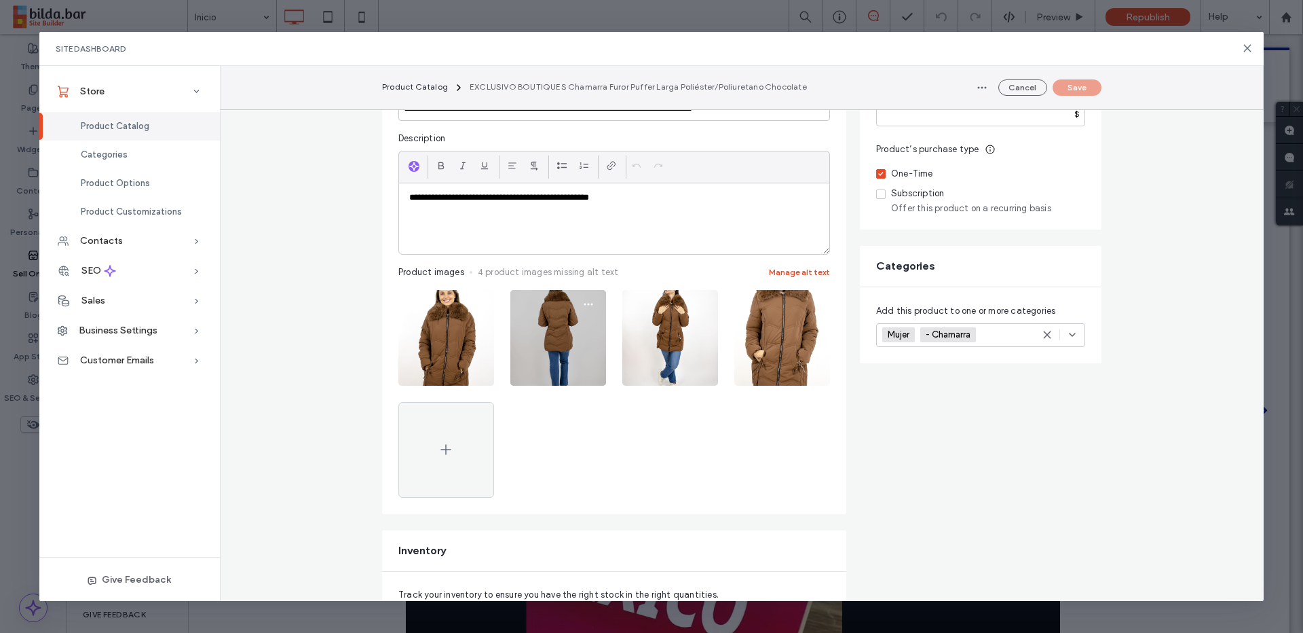
scroll to position [232, 0]
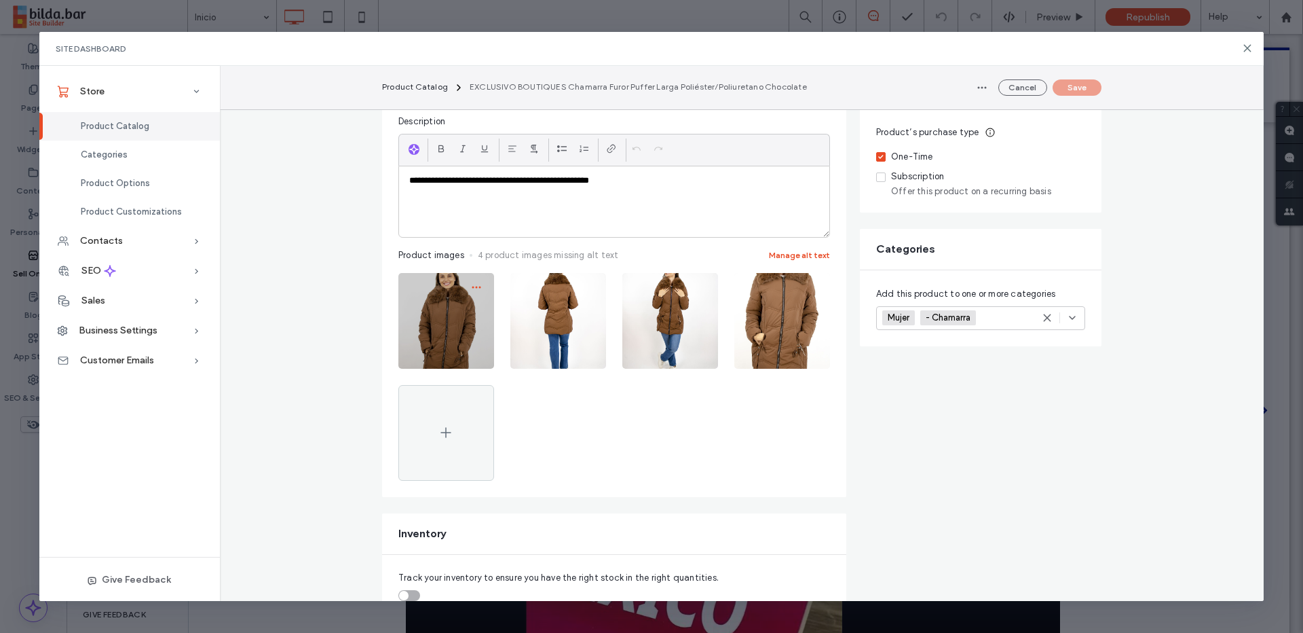
click at [479, 288] on use "button" at bounding box center [476, 287] width 9 height 2
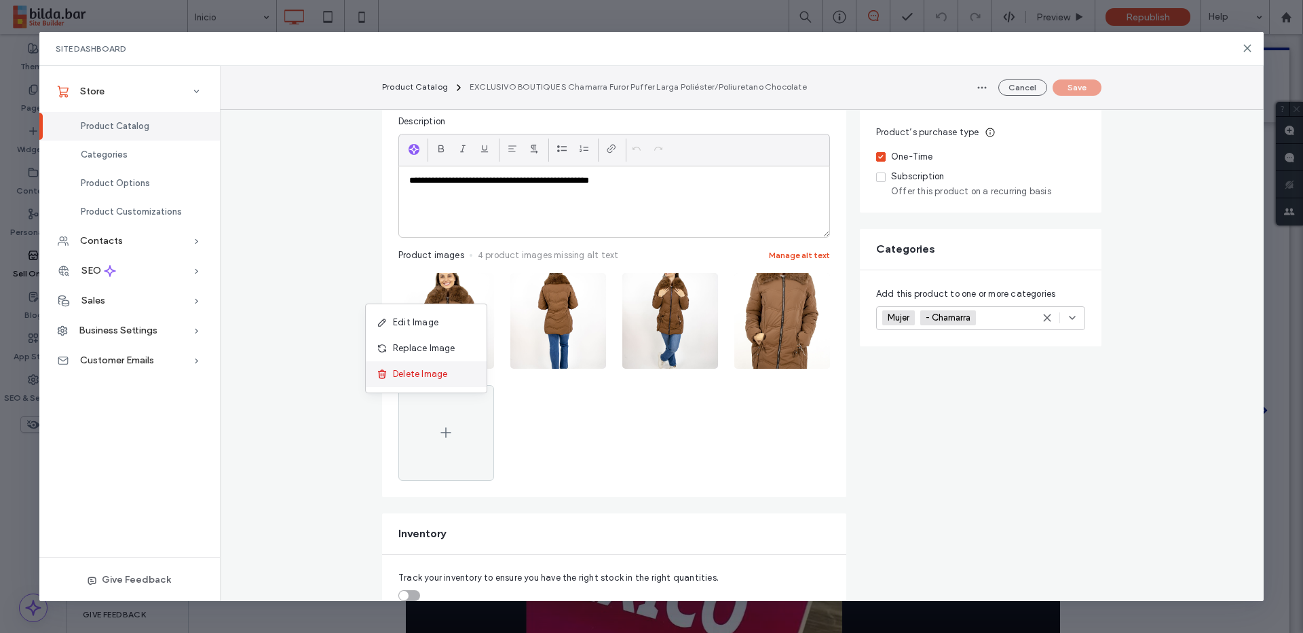
click at [455, 375] on div "Delete Image" at bounding box center [426, 374] width 121 height 26
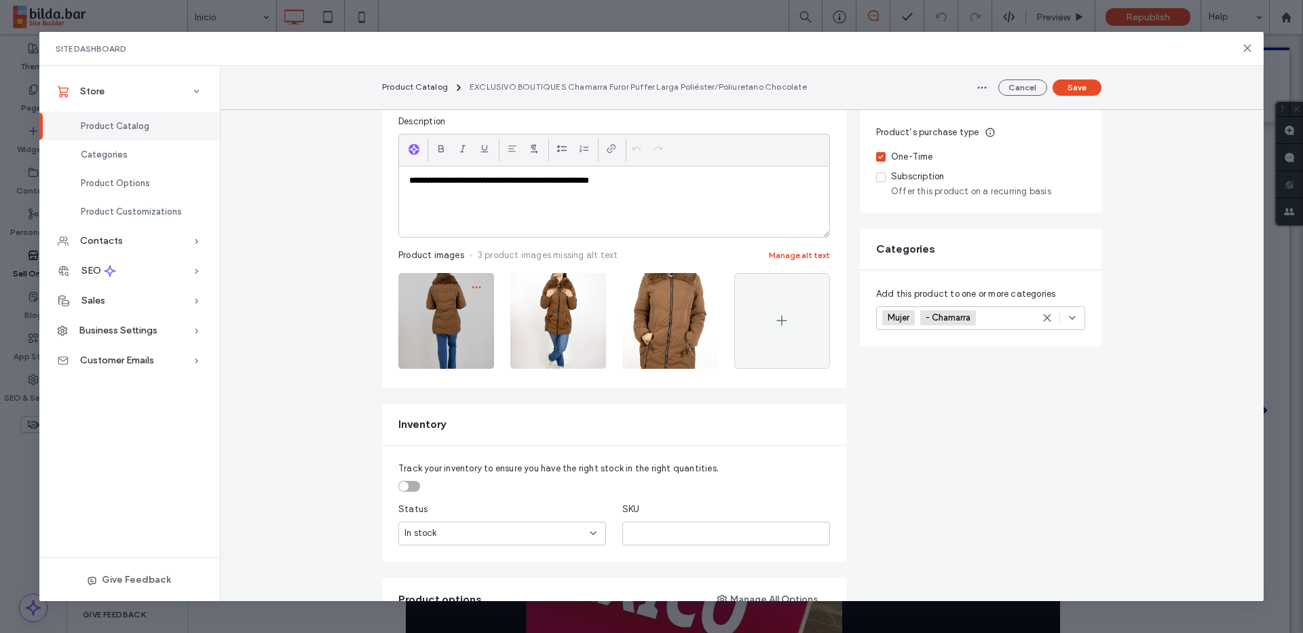
click at [477, 287] on use "button" at bounding box center [476, 287] width 9 height 2
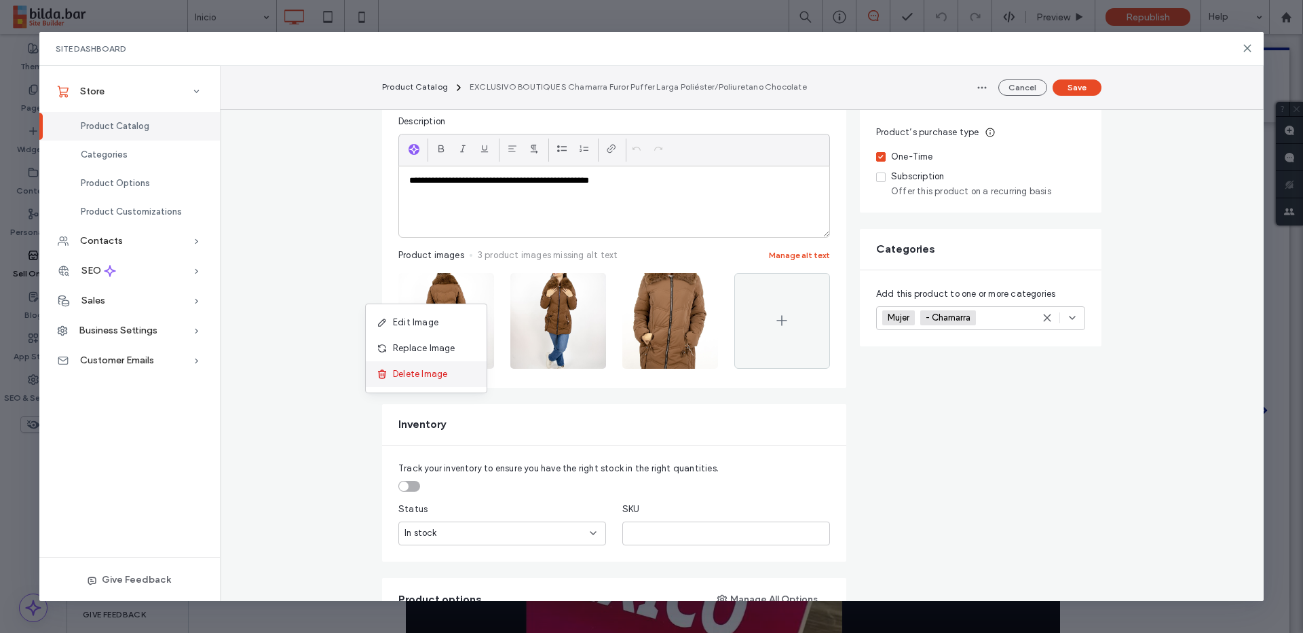
click at [445, 371] on span "Delete Image" at bounding box center [420, 374] width 54 height 14
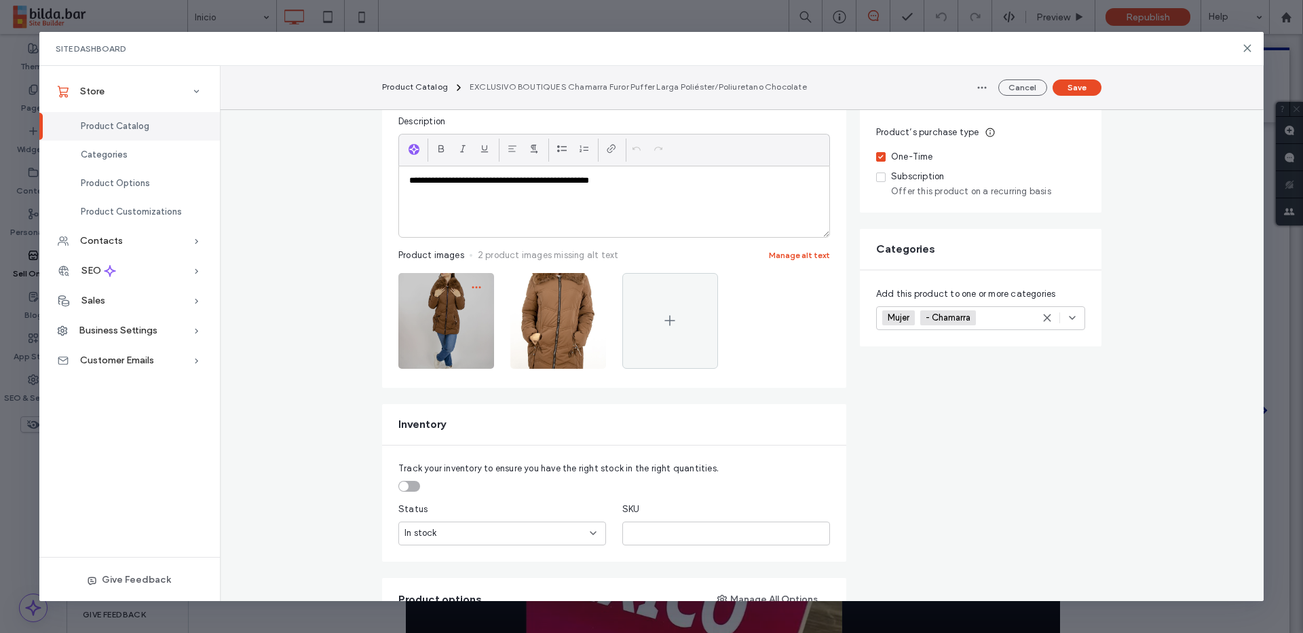
click at [474, 289] on icon "button" at bounding box center [476, 287] width 11 height 11
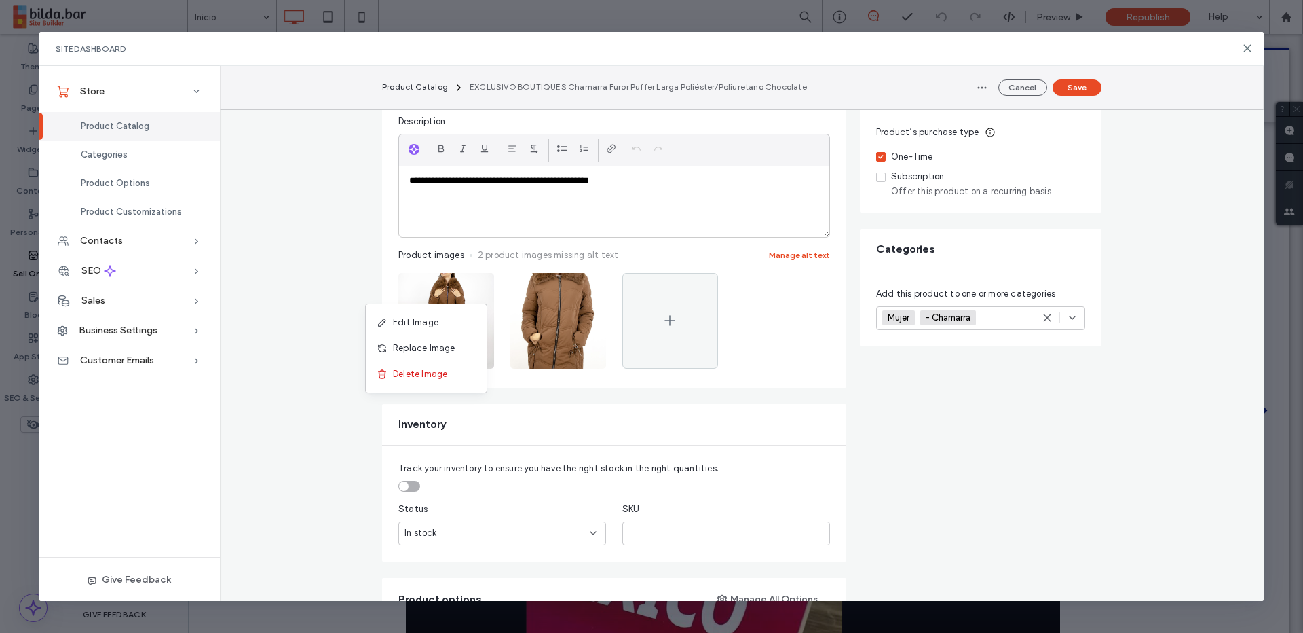
click at [460, 373] on div "Delete Image" at bounding box center [426, 374] width 121 height 26
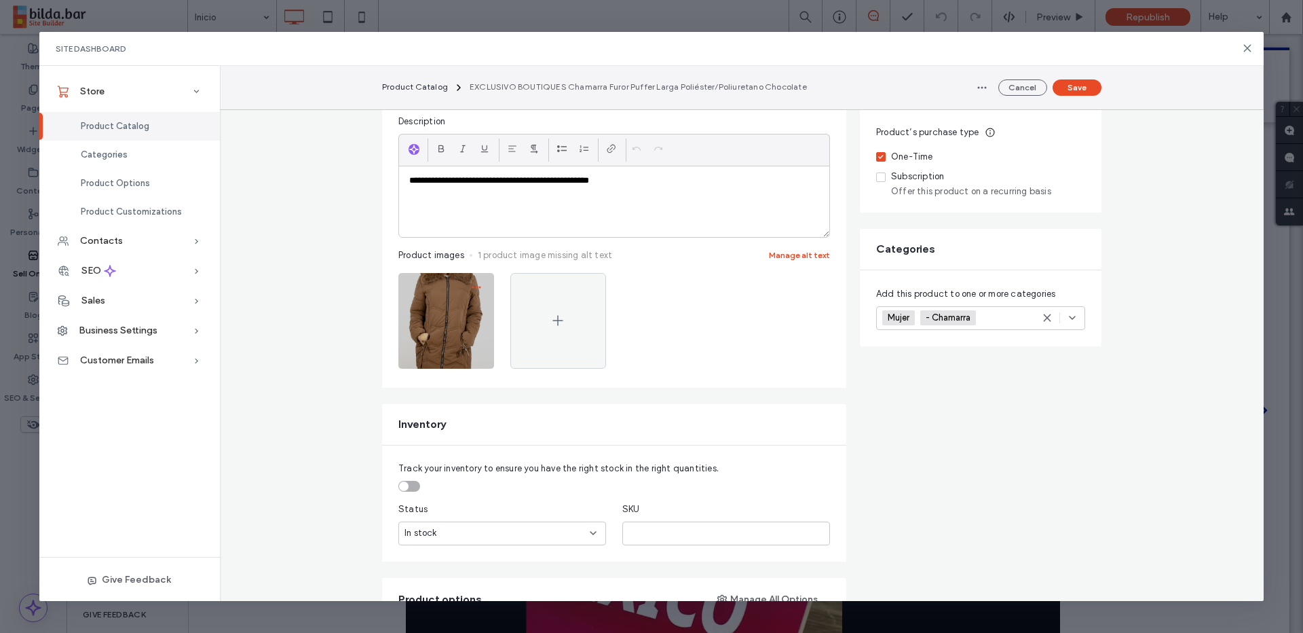
click at [474, 291] on icon "button" at bounding box center [476, 287] width 11 height 11
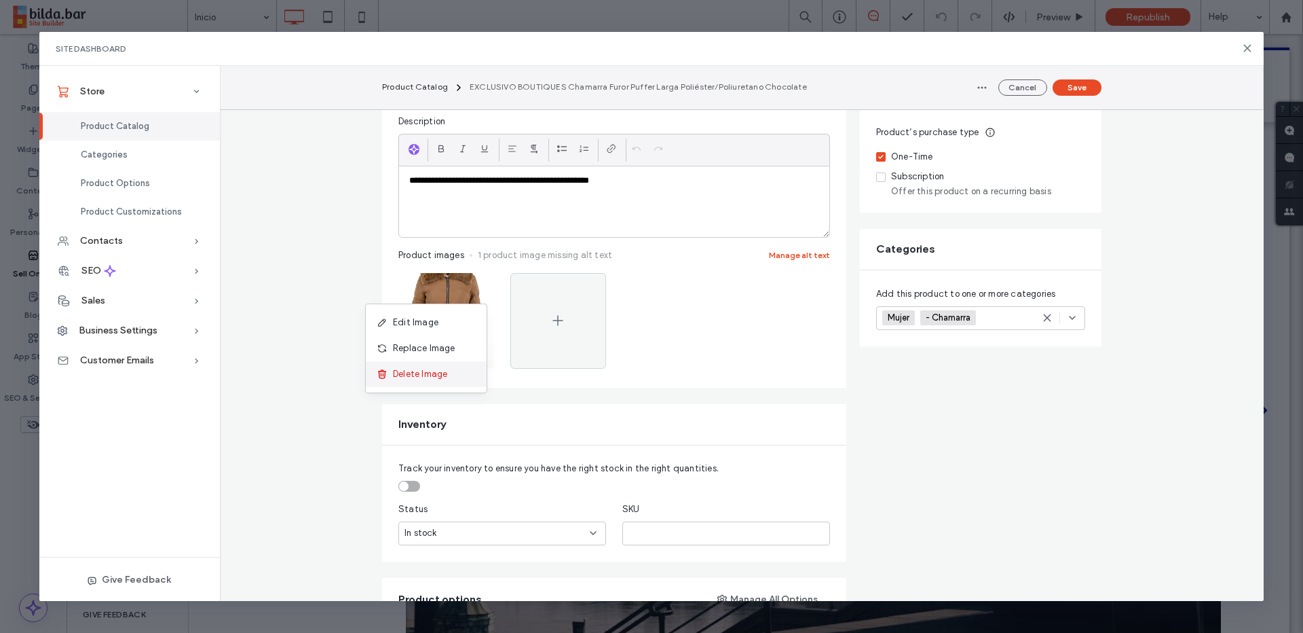
click at [453, 373] on div "Delete Image" at bounding box center [426, 374] width 121 height 26
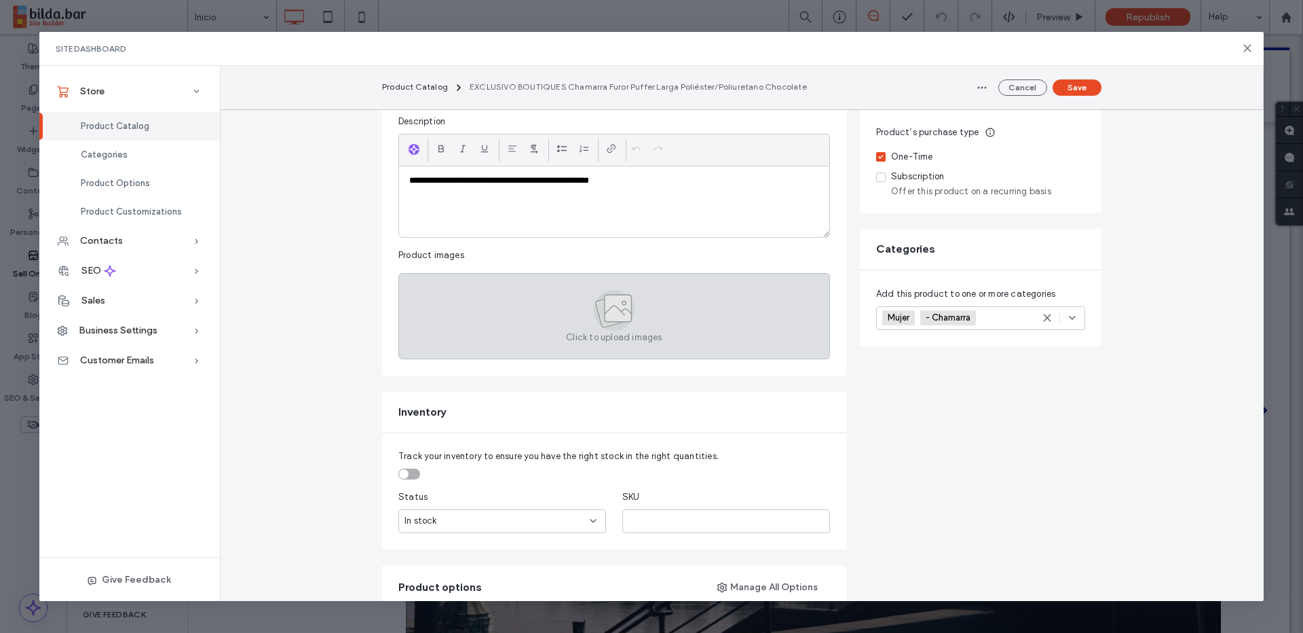
click at [517, 331] on div "Click to upload images" at bounding box center [614, 316] width 432 height 86
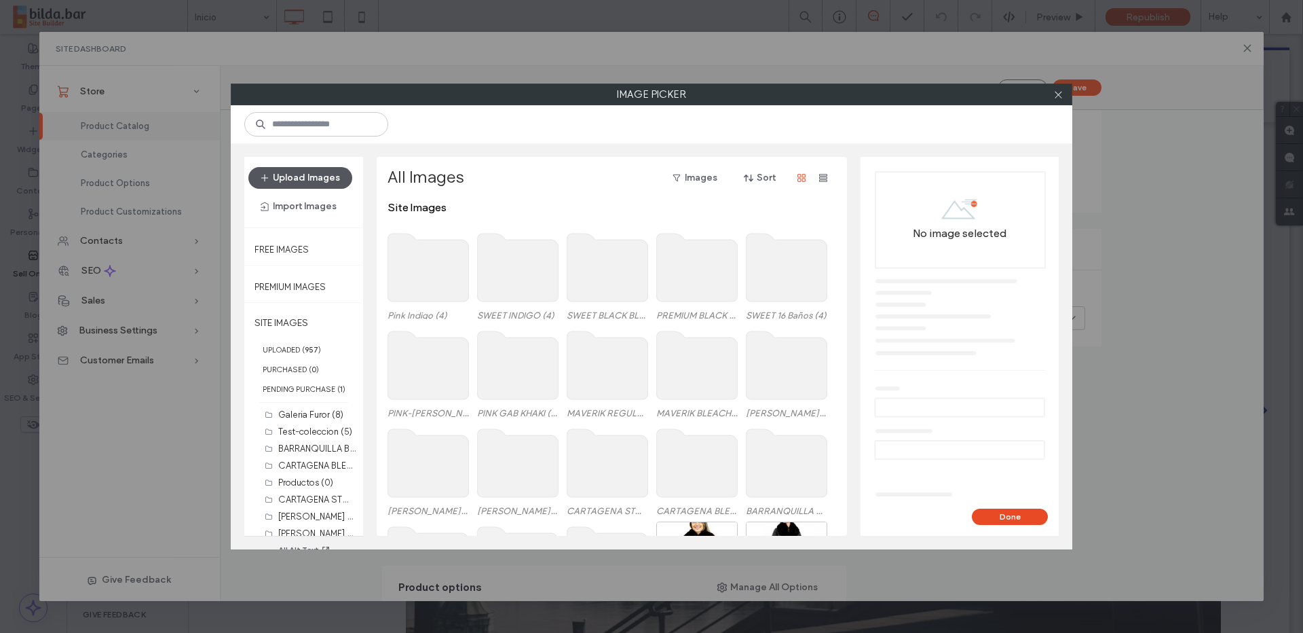
click at [301, 168] on button "Upload Images" at bounding box center [300, 178] width 104 height 22
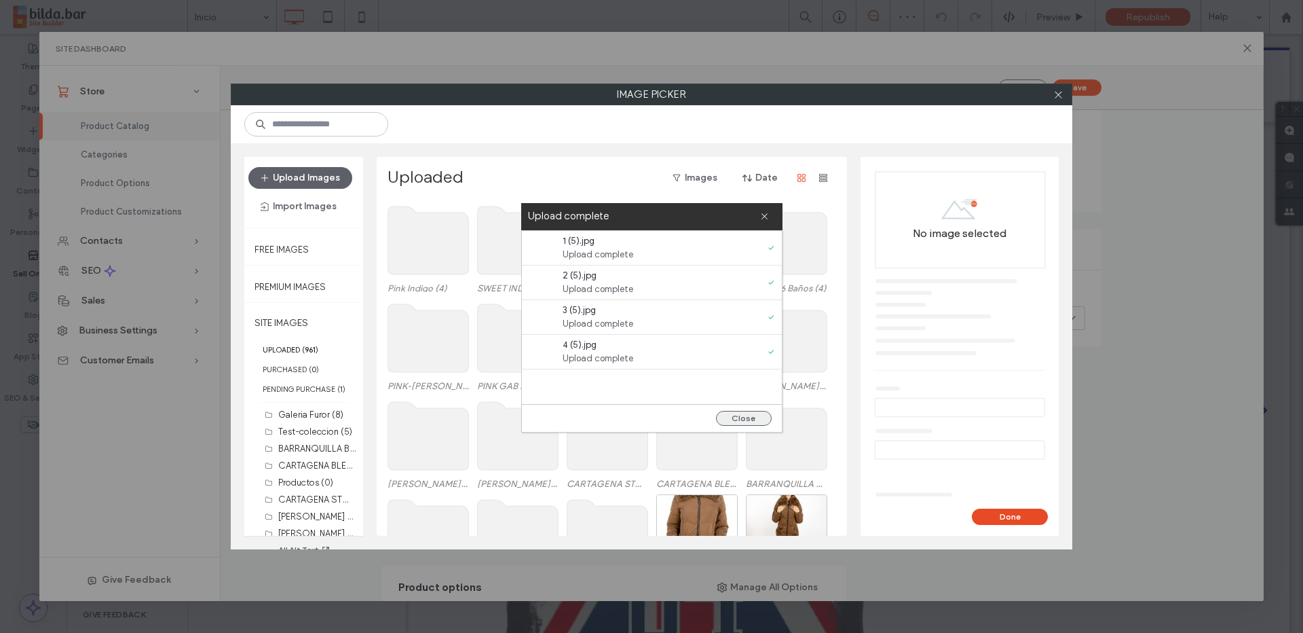
click at [751, 416] on button "Close" at bounding box center [744, 418] width 56 height 15
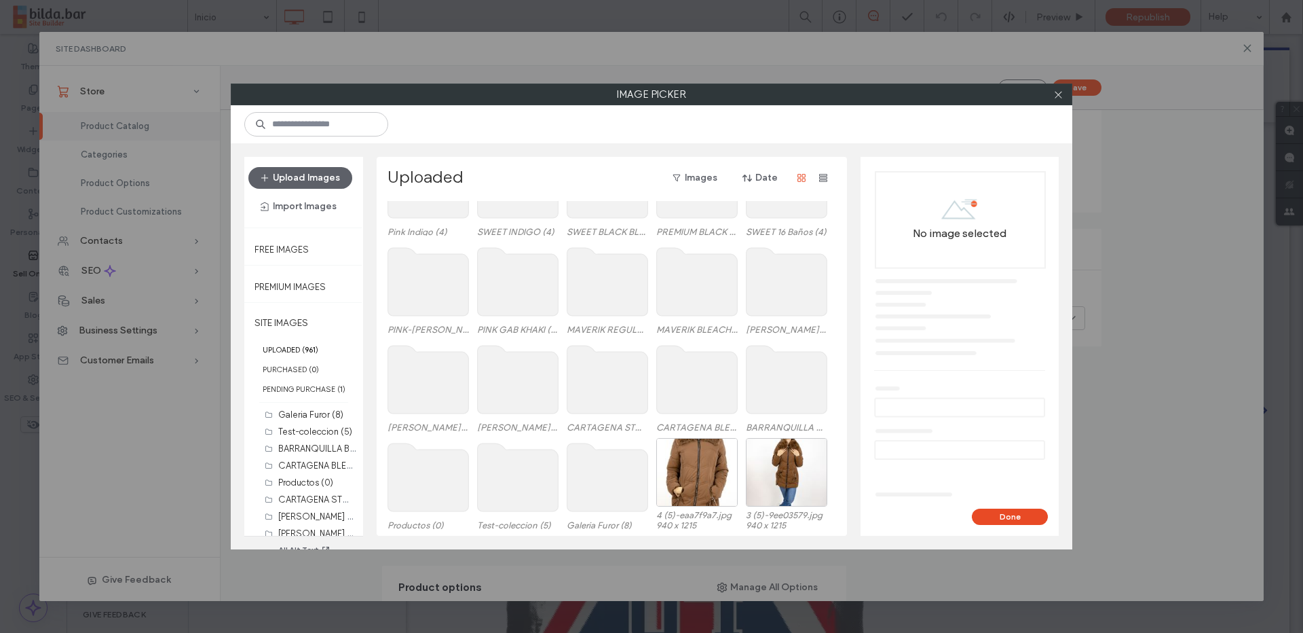
scroll to position [288, 0]
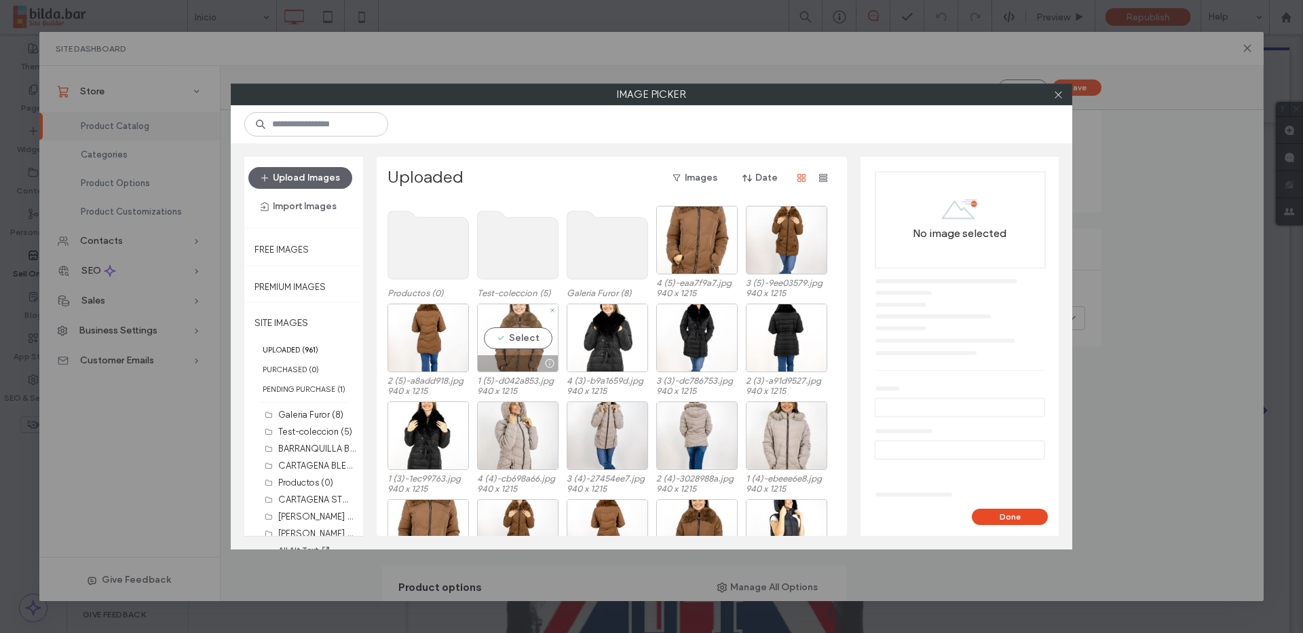
click at [530, 339] on div "Select" at bounding box center [517, 337] width 81 height 69
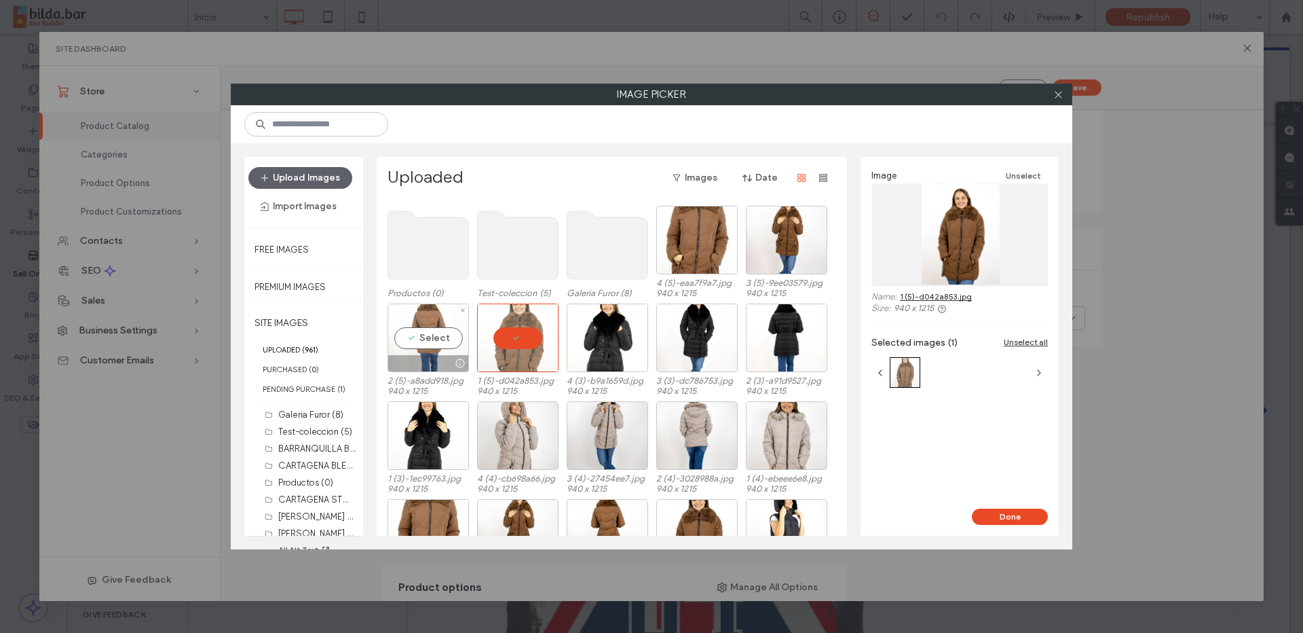
click at [443, 337] on div "Select" at bounding box center [428, 337] width 81 height 69
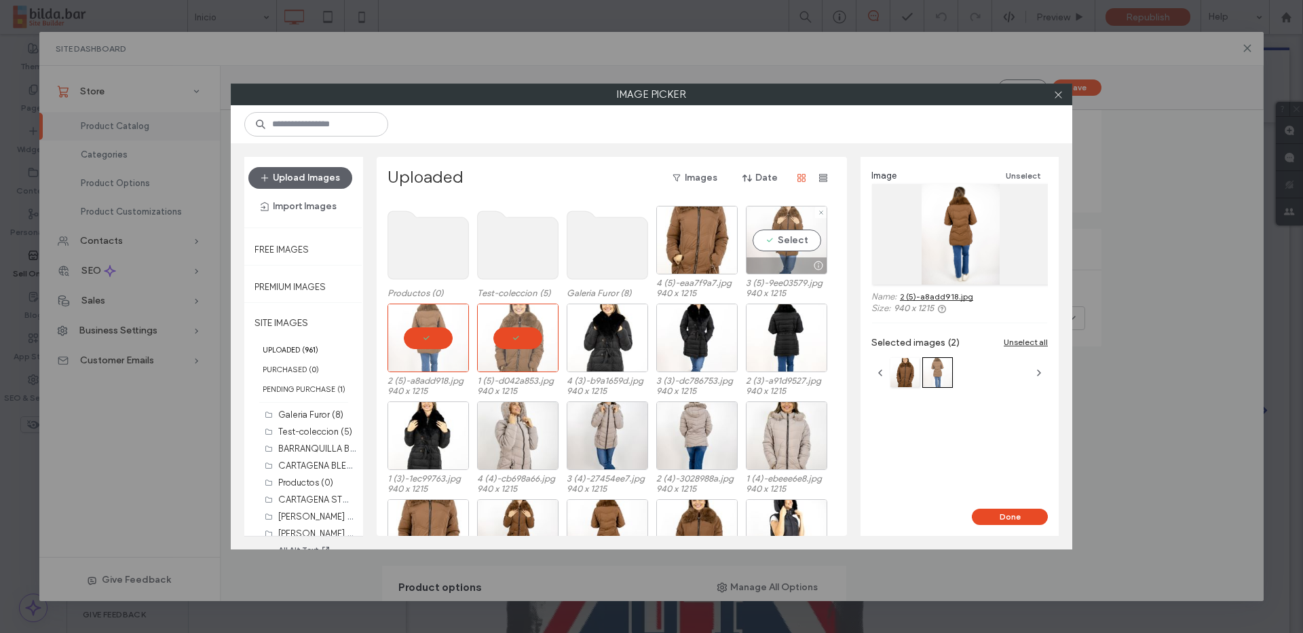
click at [787, 245] on div "Select" at bounding box center [786, 240] width 81 height 69
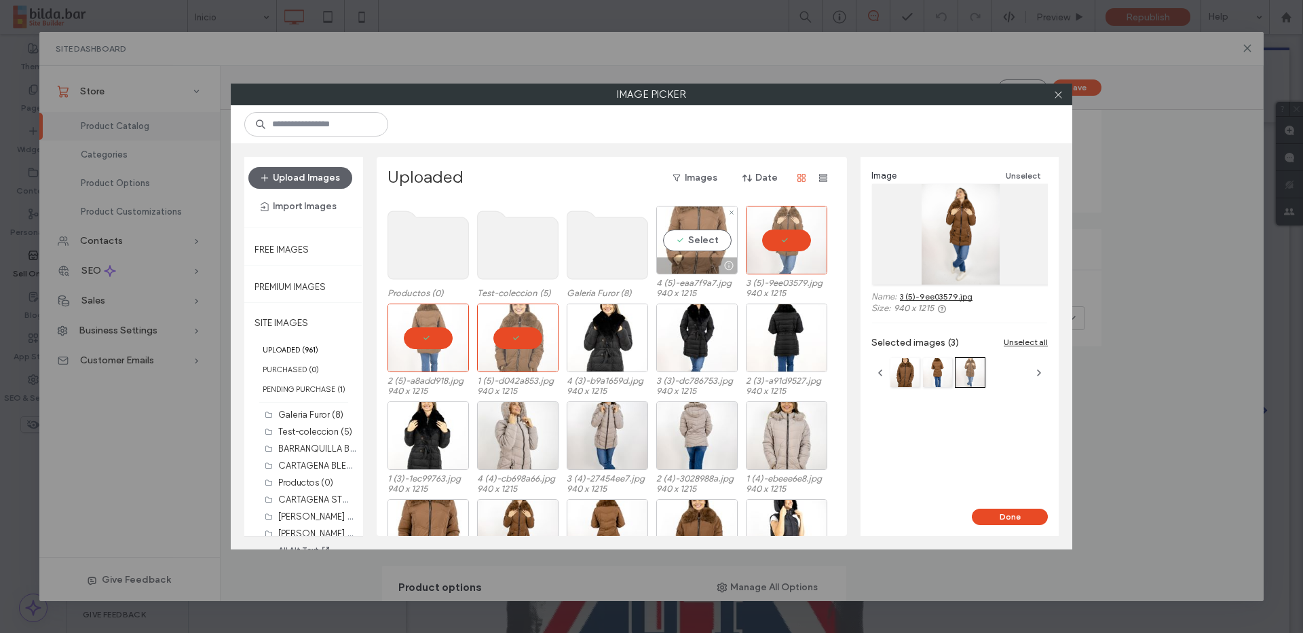
click at [695, 234] on div "Select" at bounding box center [696, 240] width 81 height 69
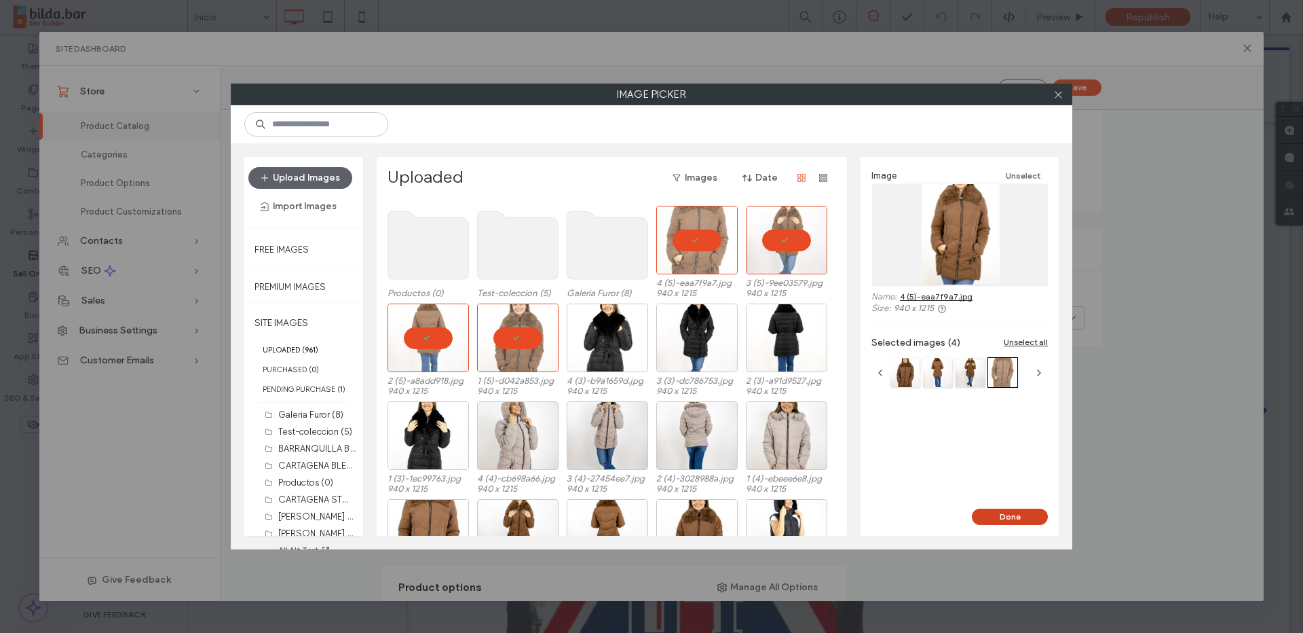
click at [1007, 513] on button "Done" at bounding box center [1010, 516] width 76 height 16
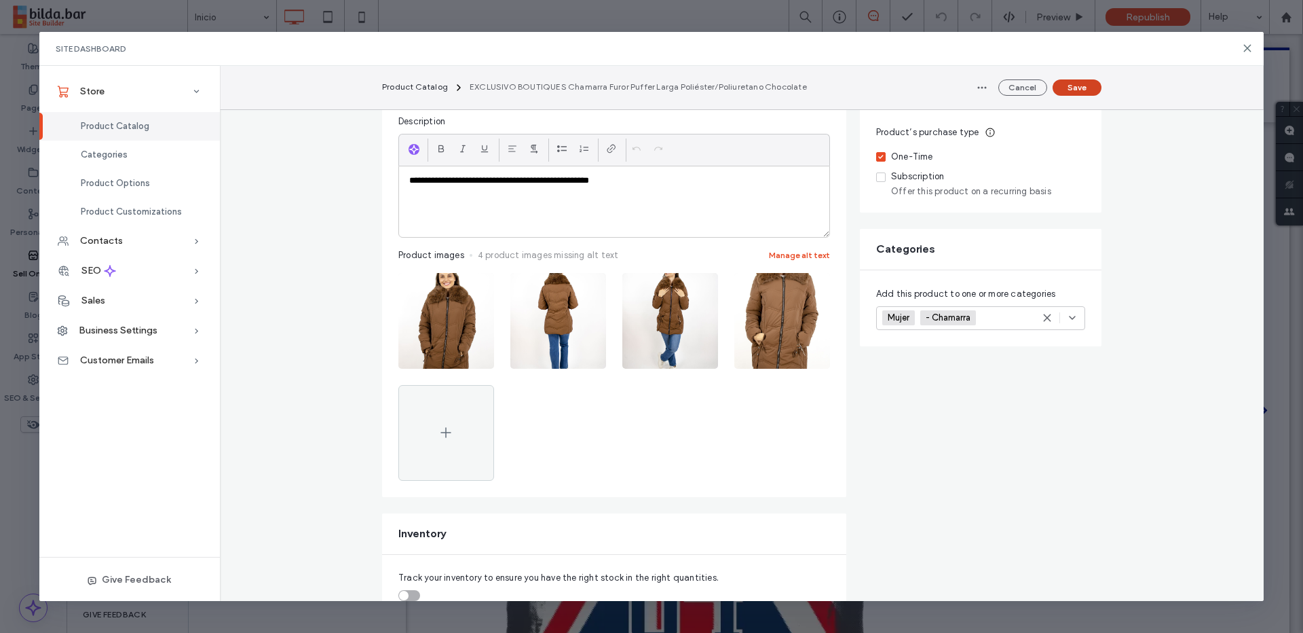
click at [1087, 86] on button "Save" at bounding box center [1077, 87] width 49 height 16
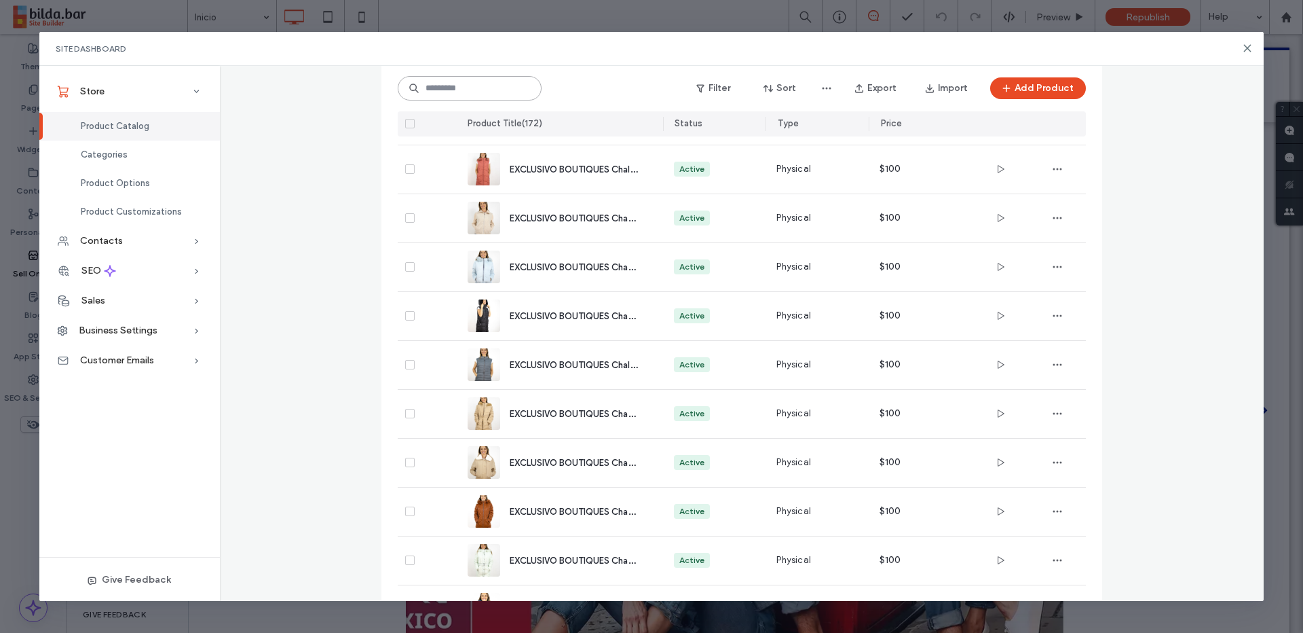
click at [501, 93] on input at bounding box center [470, 88] width 144 height 24
paste input "**********"
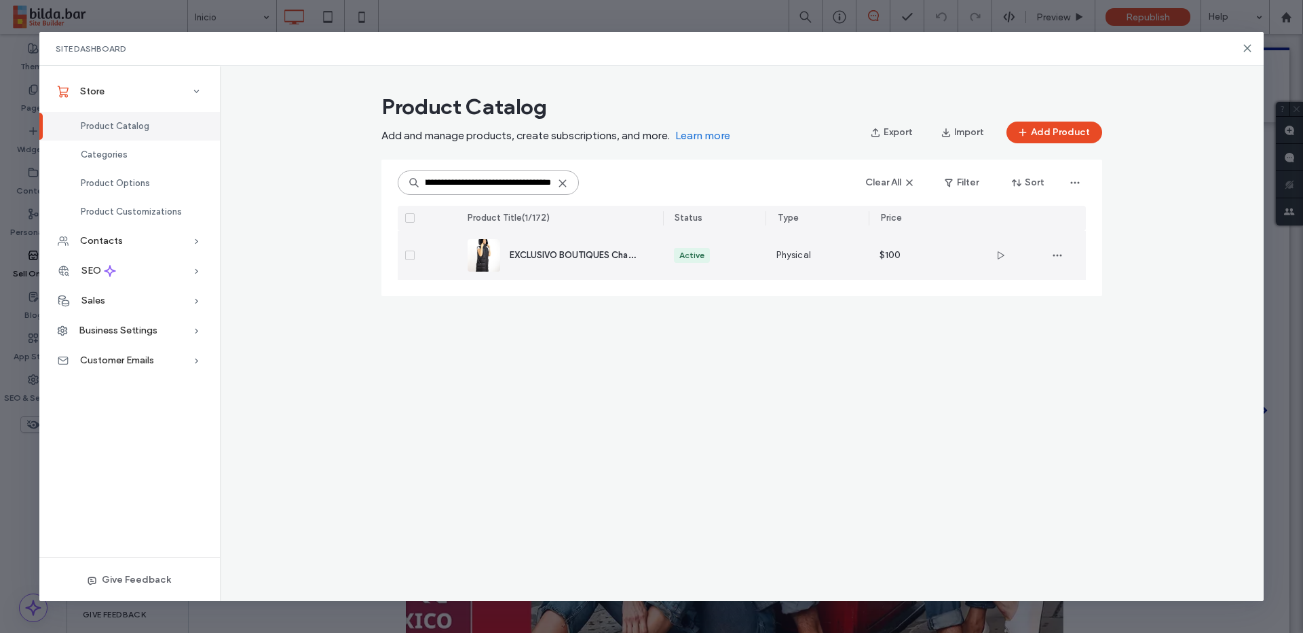
type input "**********"
click at [610, 260] on span "EXCLUSIVO BOUTIQUES Chamarra Furor Puffer Larga Poliéster/Elastano Negro" at bounding box center [669, 254] width 319 height 13
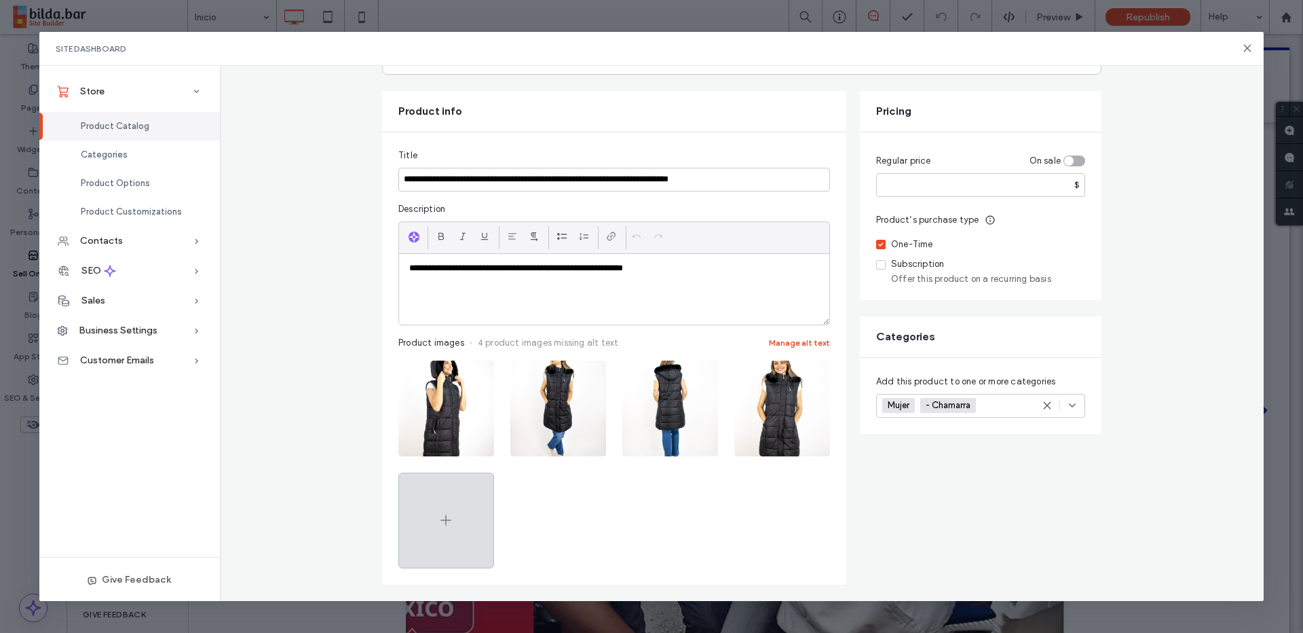
scroll to position [232, 0]
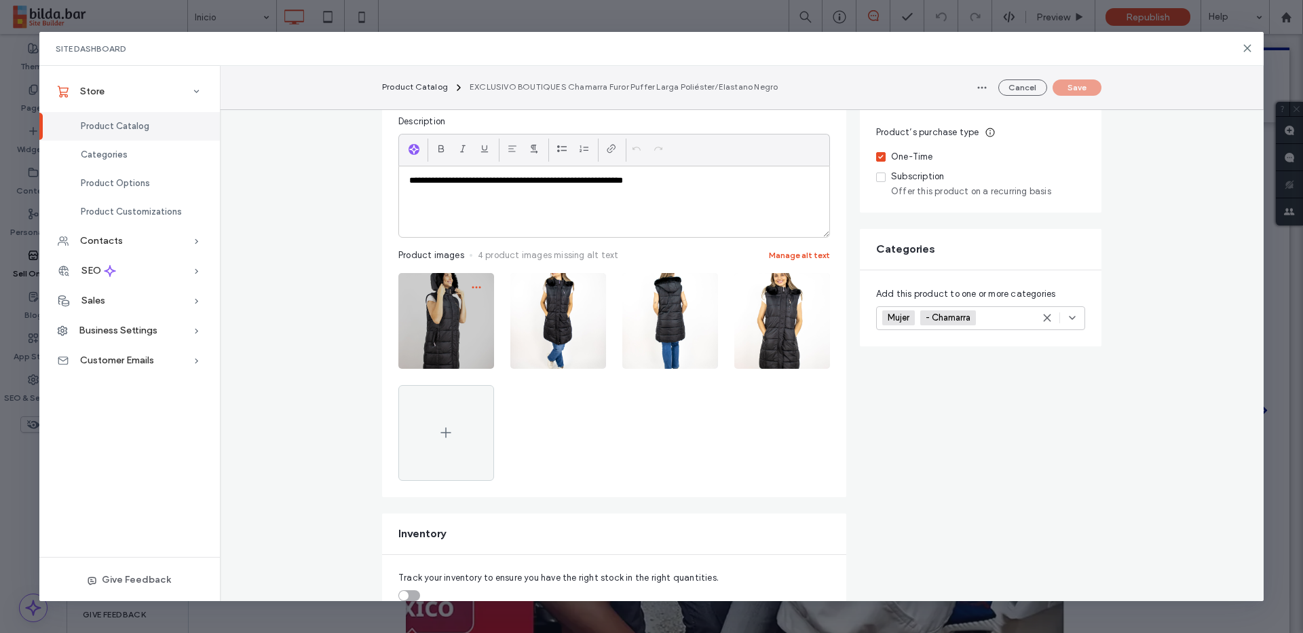
click at [474, 286] on icon "button" at bounding box center [476, 287] width 11 height 11
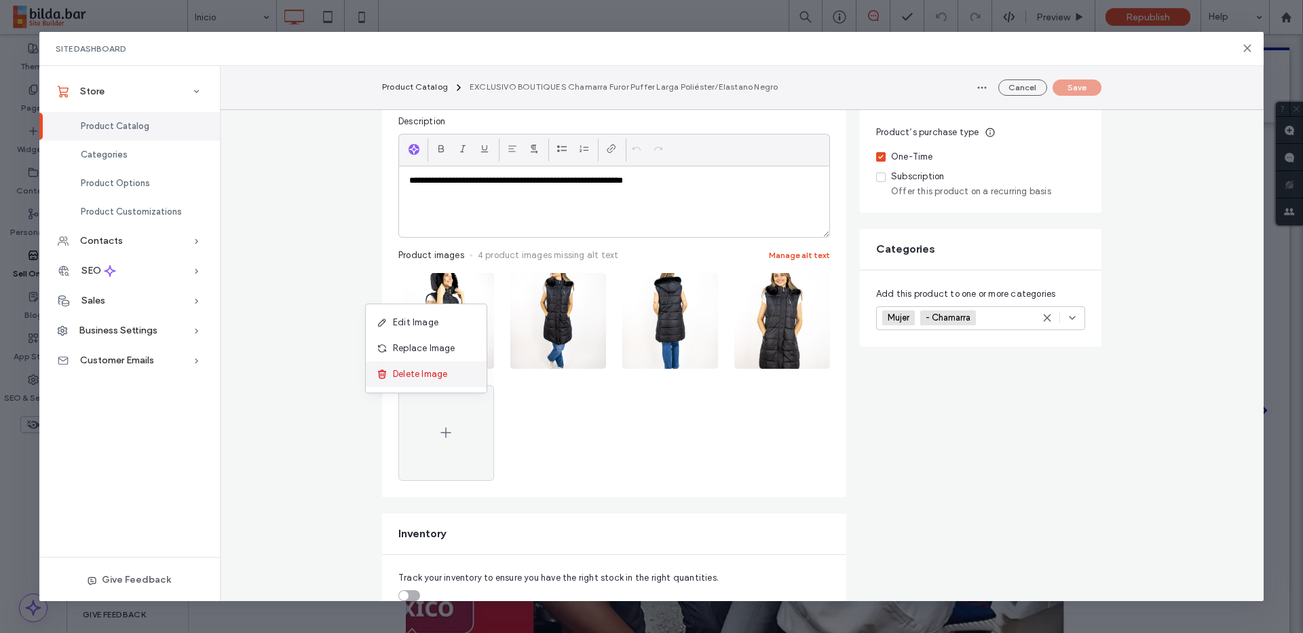
click at [456, 377] on div "Delete Image" at bounding box center [426, 374] width 121 height 26
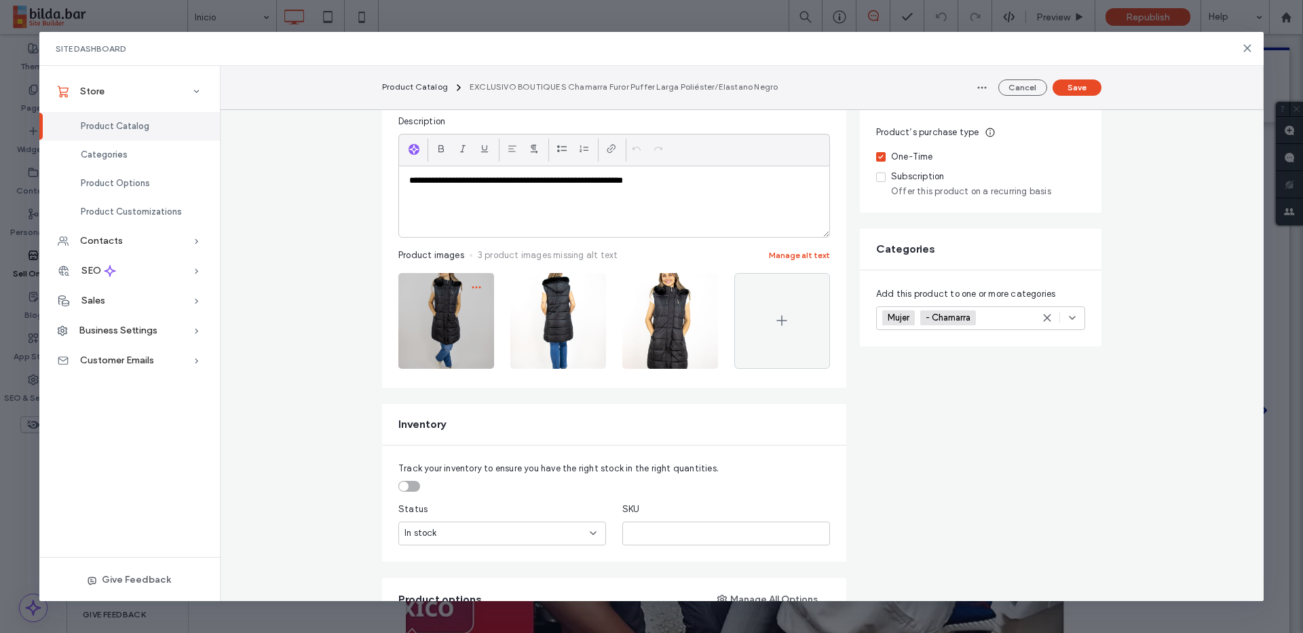
click at [473, 288] on use "button" at bounding box center [476, 287] width 9 height 2
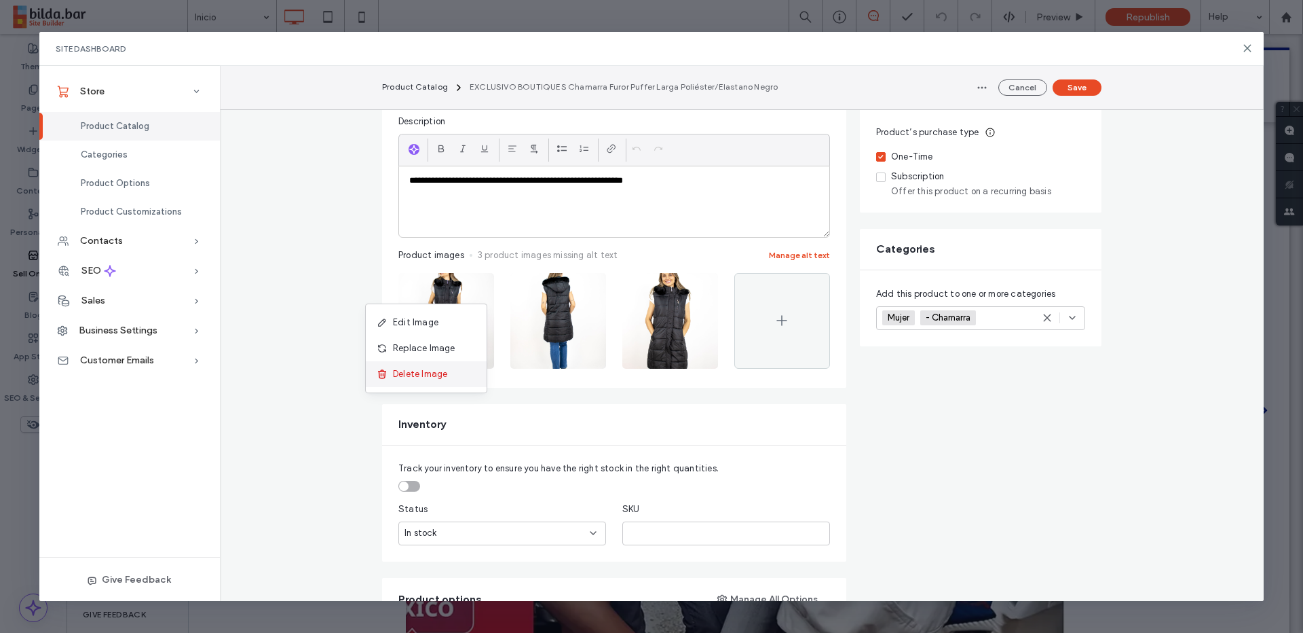
click at [462, 369] on div "Delete Image" at bounding box center [426, 374] width 121 height 26
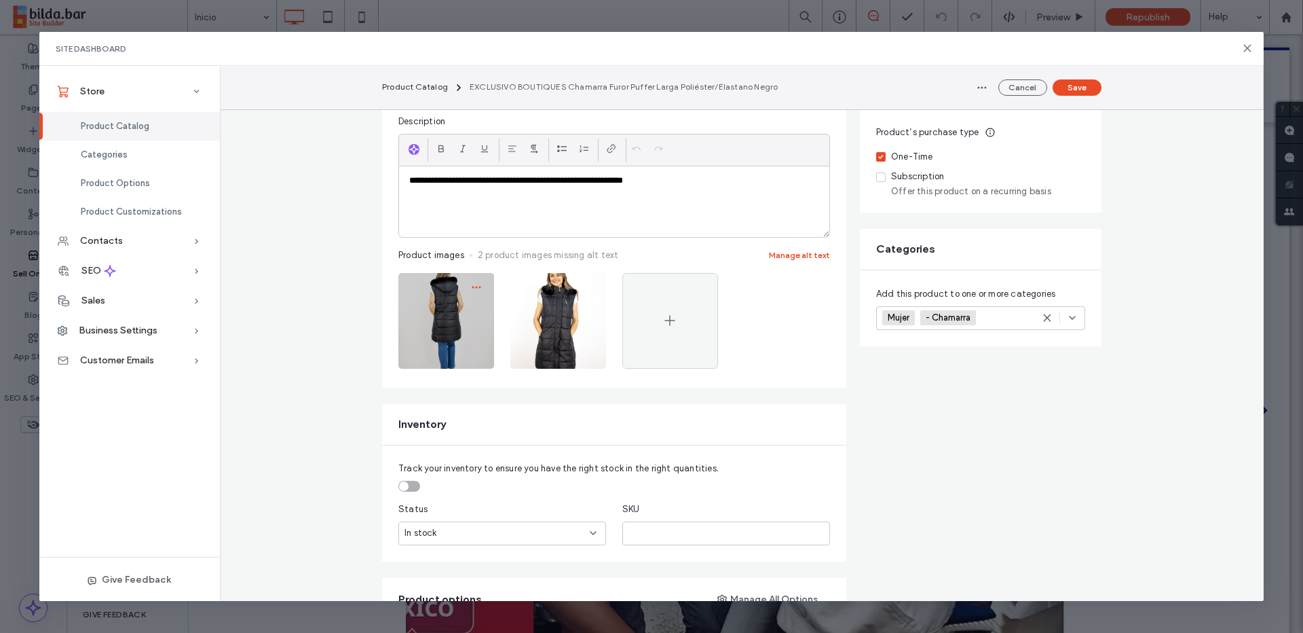
click at [474, 289] on icon "button" at bounding box center [476, 287] width 11 height 11
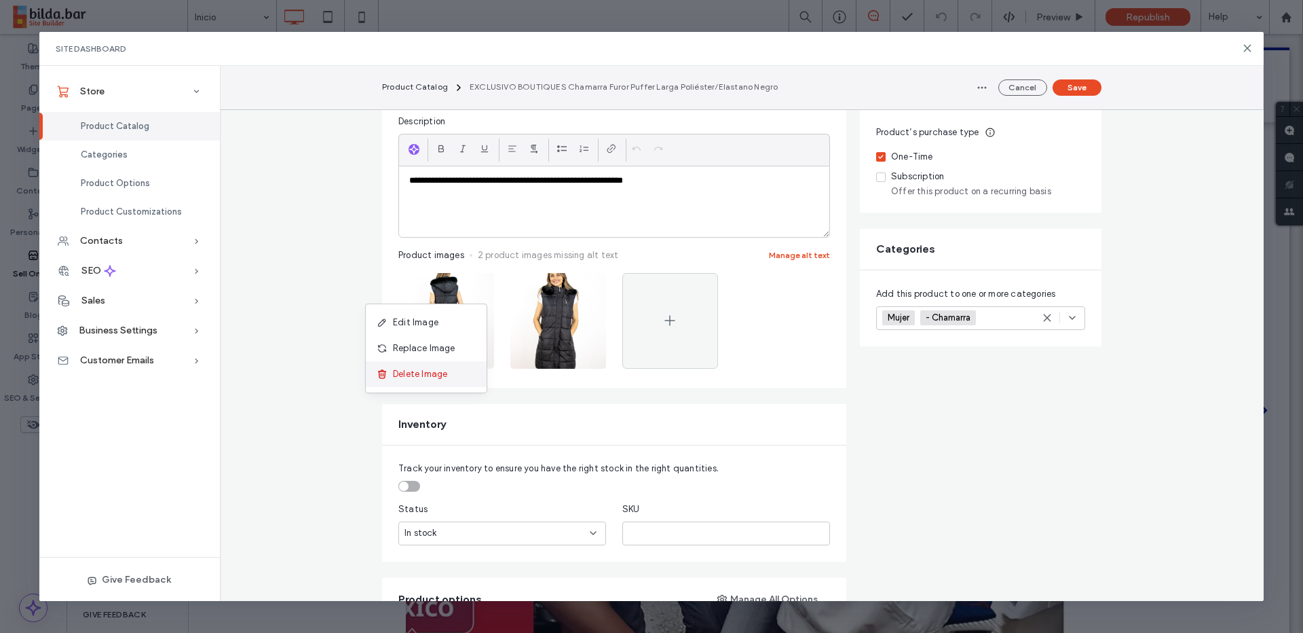
click at [466, 377] on div "Delete Image" at bounding box center [426, 374] width 121 height 26
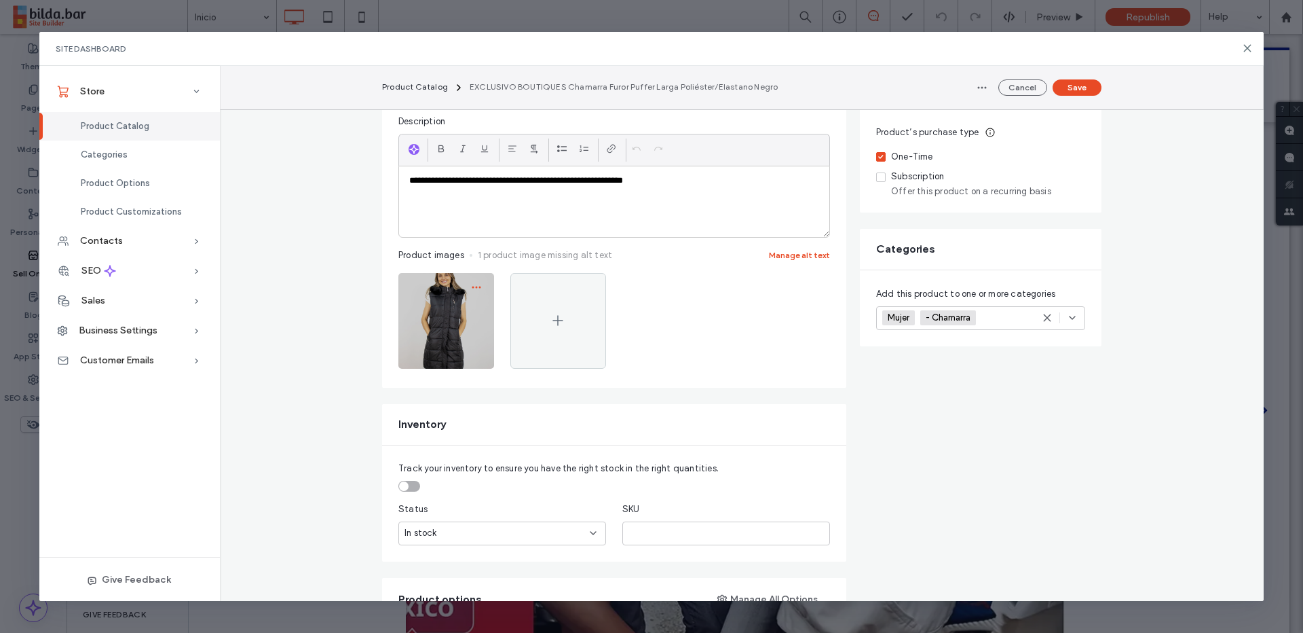
click at [474, 288] on icon "button" at bounding box center [476, 287] width 11 height 11
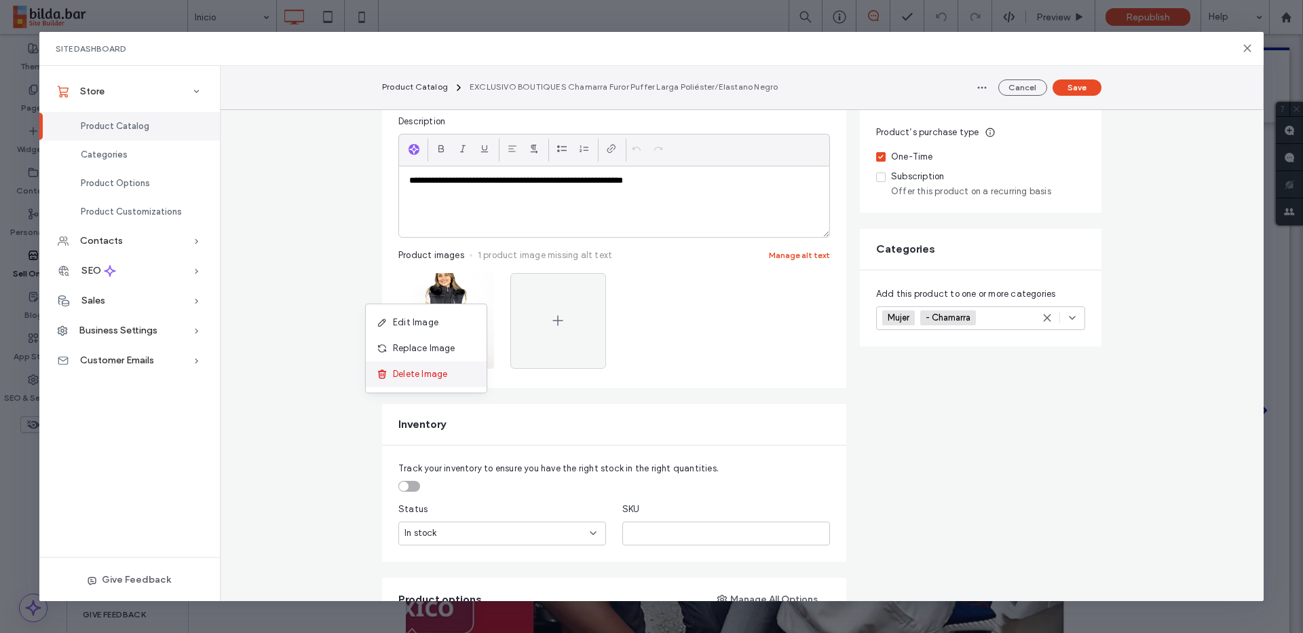
click at [464, 379] on div "Delete Image" at bounding box center [426, 374] width 121 height 26
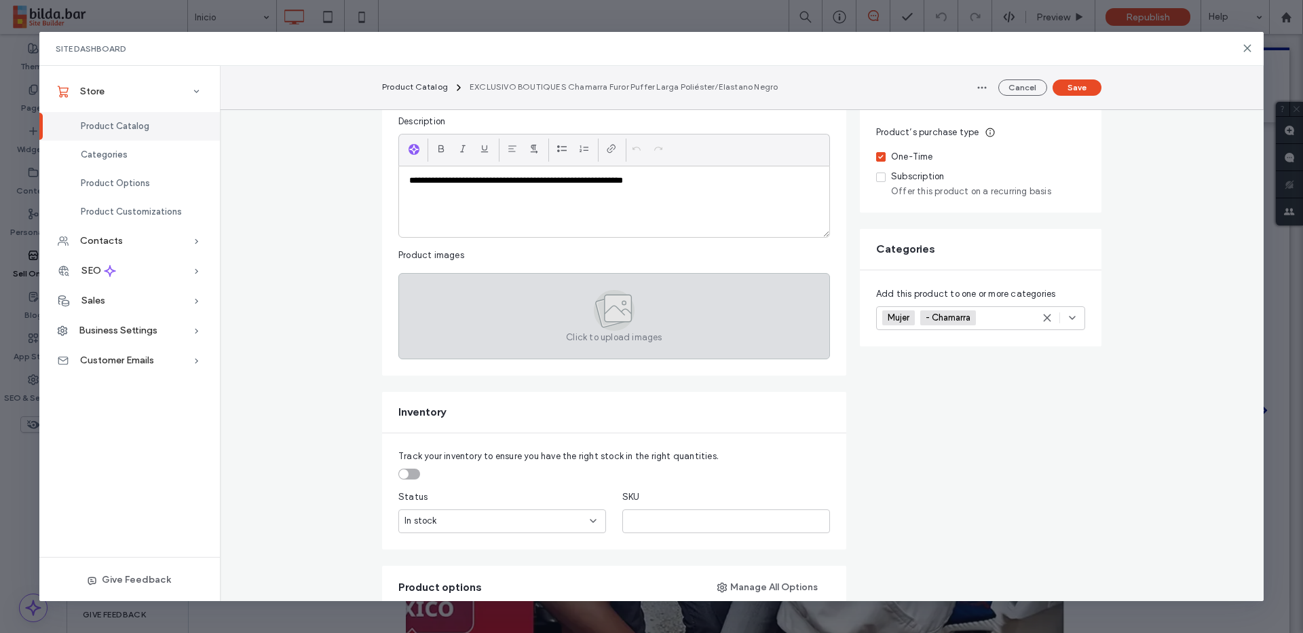
click at [631, 310] on icon at bounding box center [618, 308] width 27 height 27
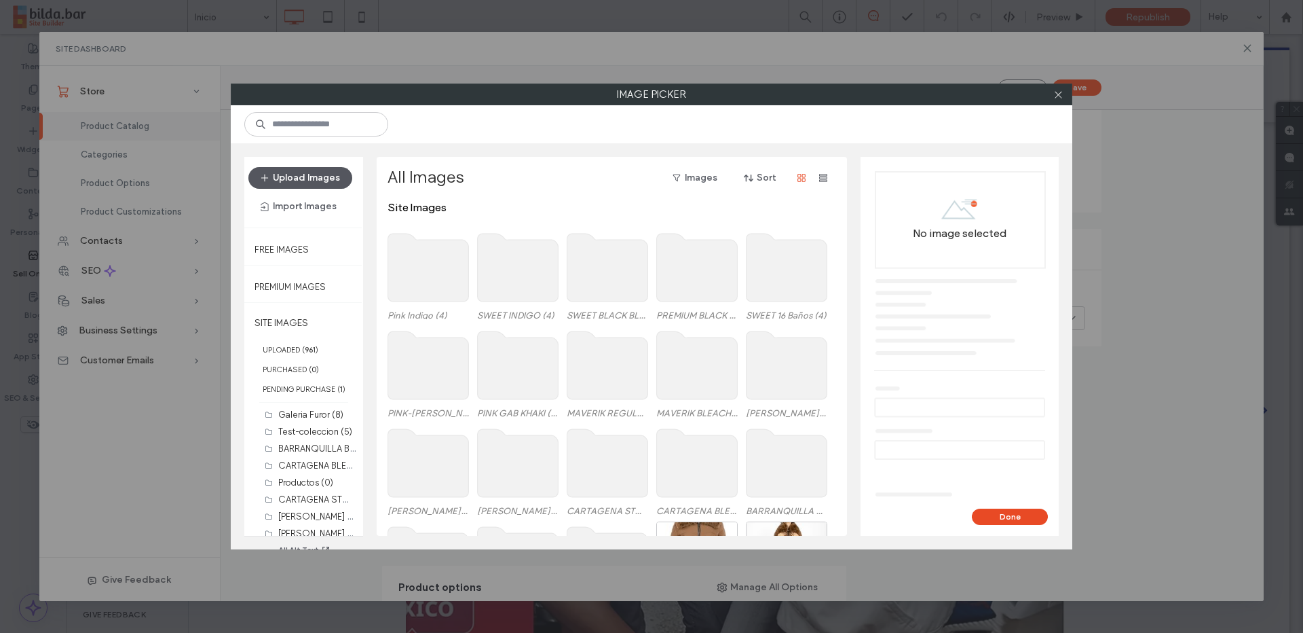
click at [324, 174] on button "Upload Images" at bounding box center [300, 178] width 104 height 22
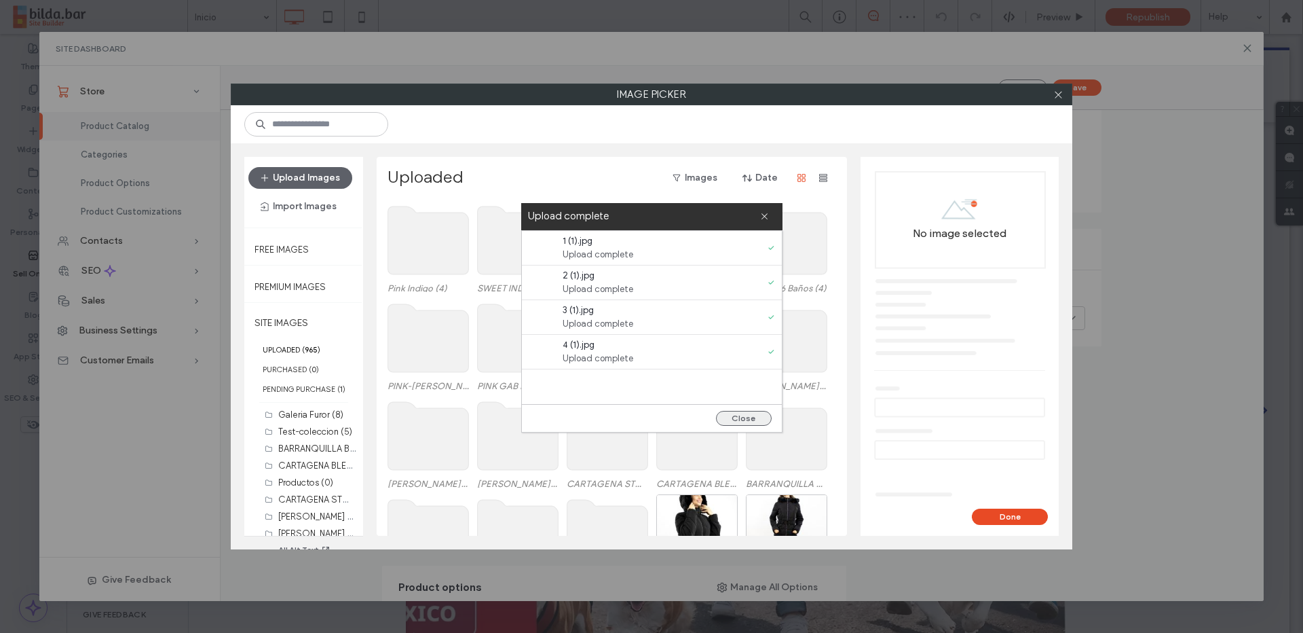
click at [745, 416] on button "Close" at bounding box center [744, 418] width 56 height 15
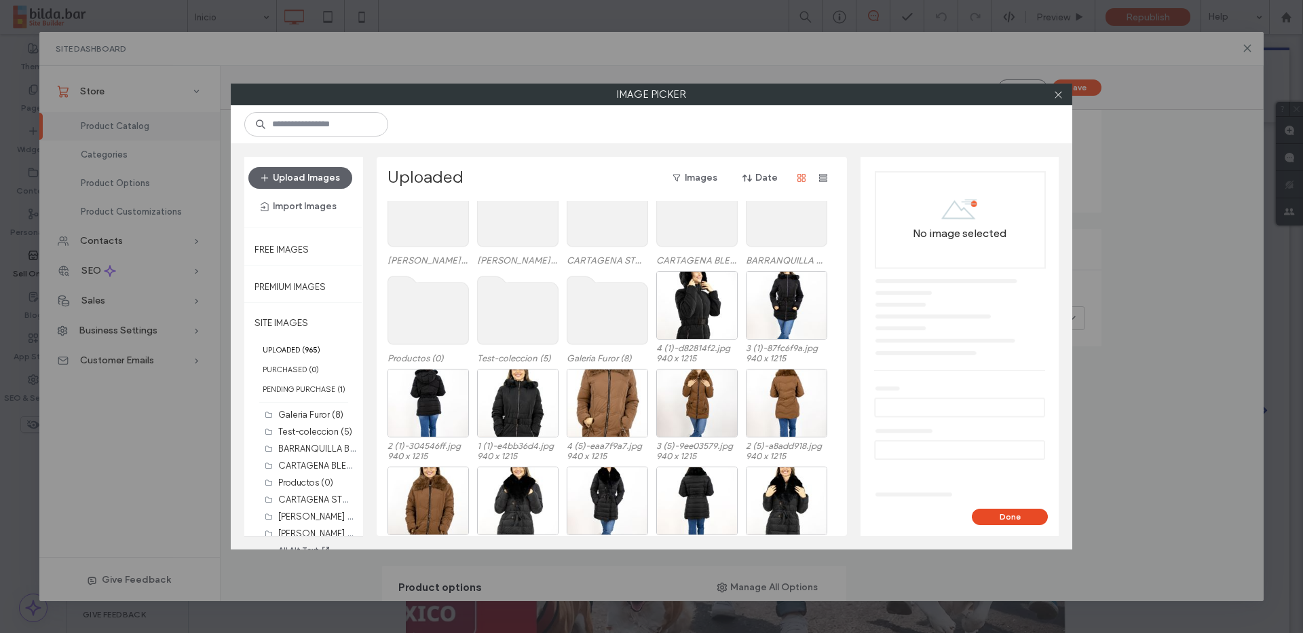
scroll to position [288, 0]
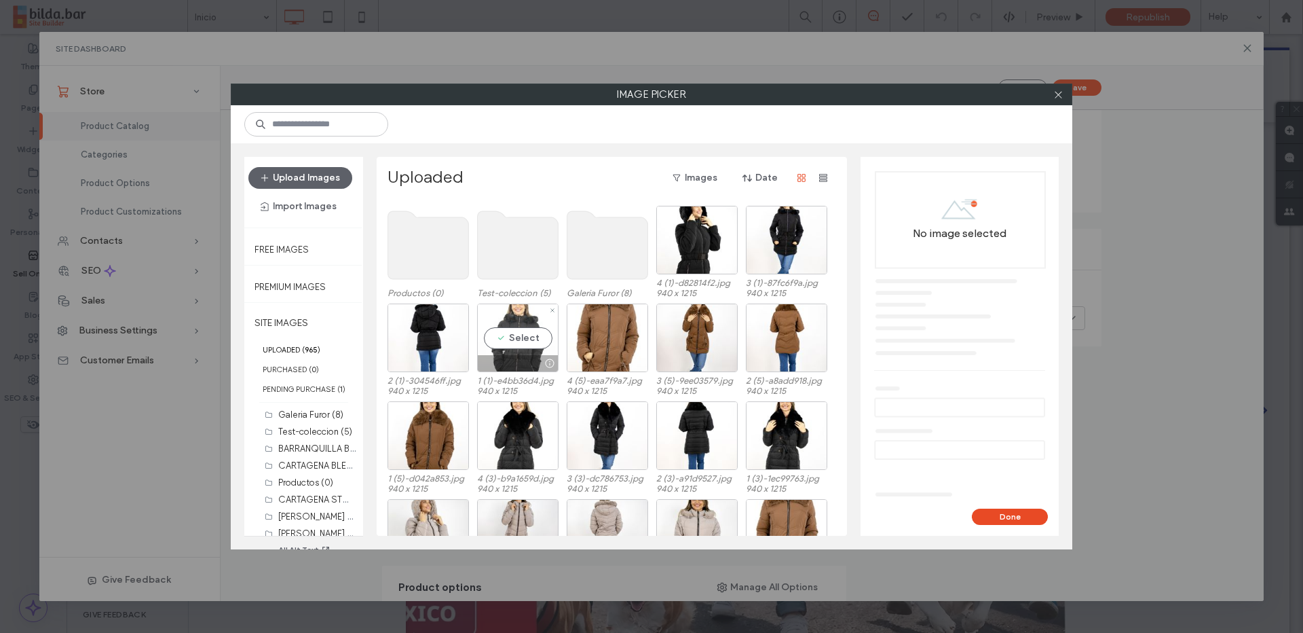
click at [540, 348] on div "Select" at bounding box center [517, 337] width 81 height 69
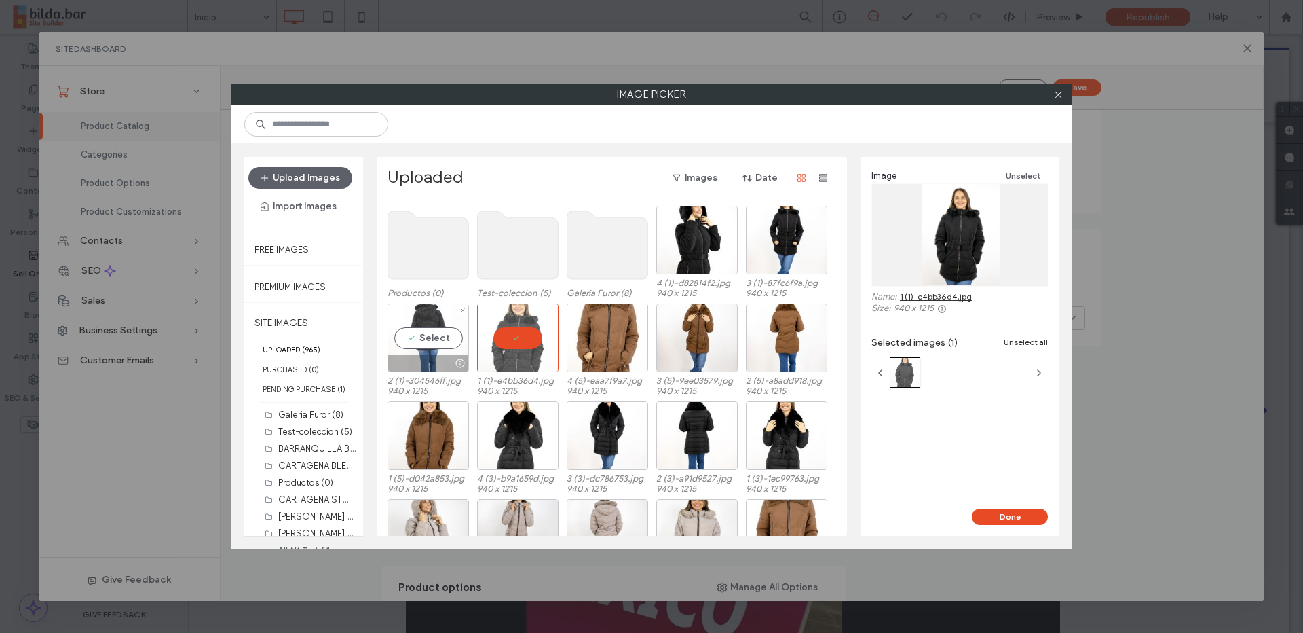
click at [457, 337] on div "Select" at bounding box center [428, 337] width 81 height 69
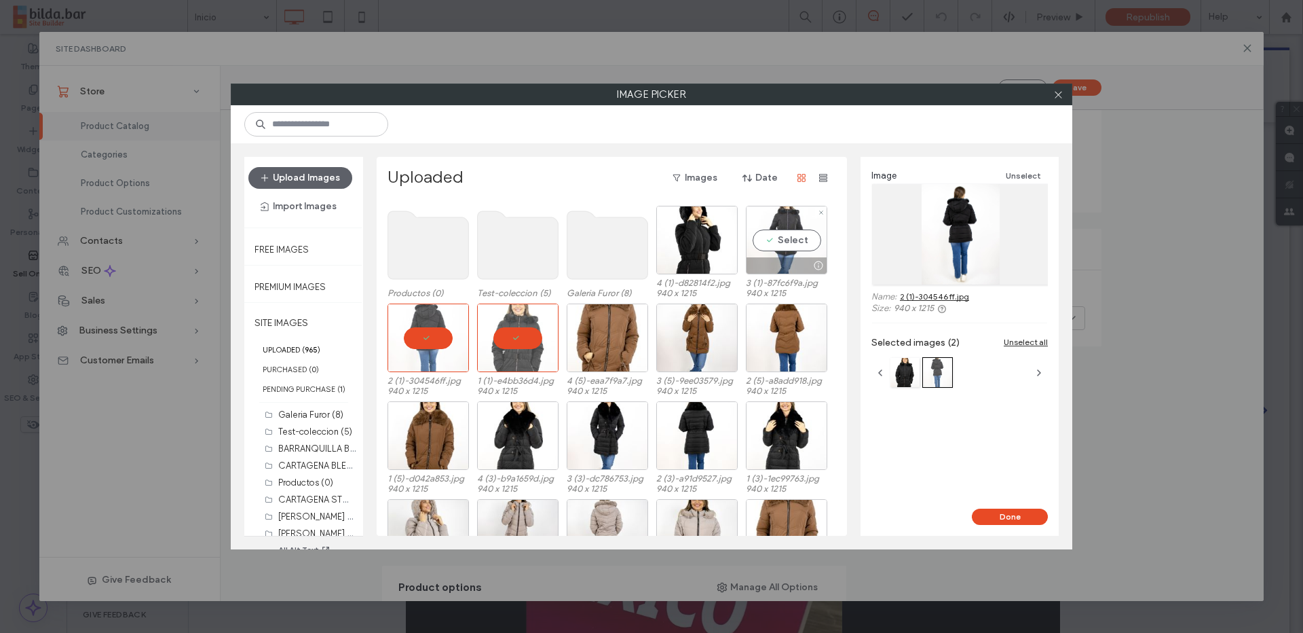
click at [777, 236] on div "Select" at bounding box center [786, 240] width 81 height 69
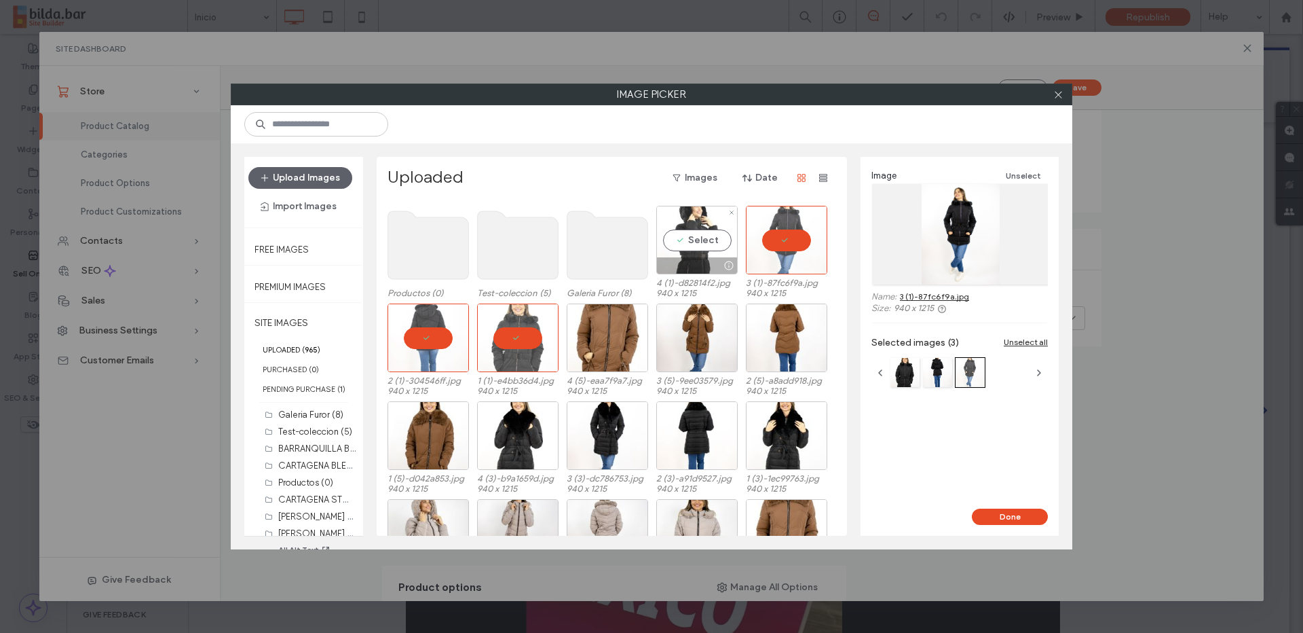
click at [675, 238] on div "Select" at bounding box center [696, 240] width 81 height 69
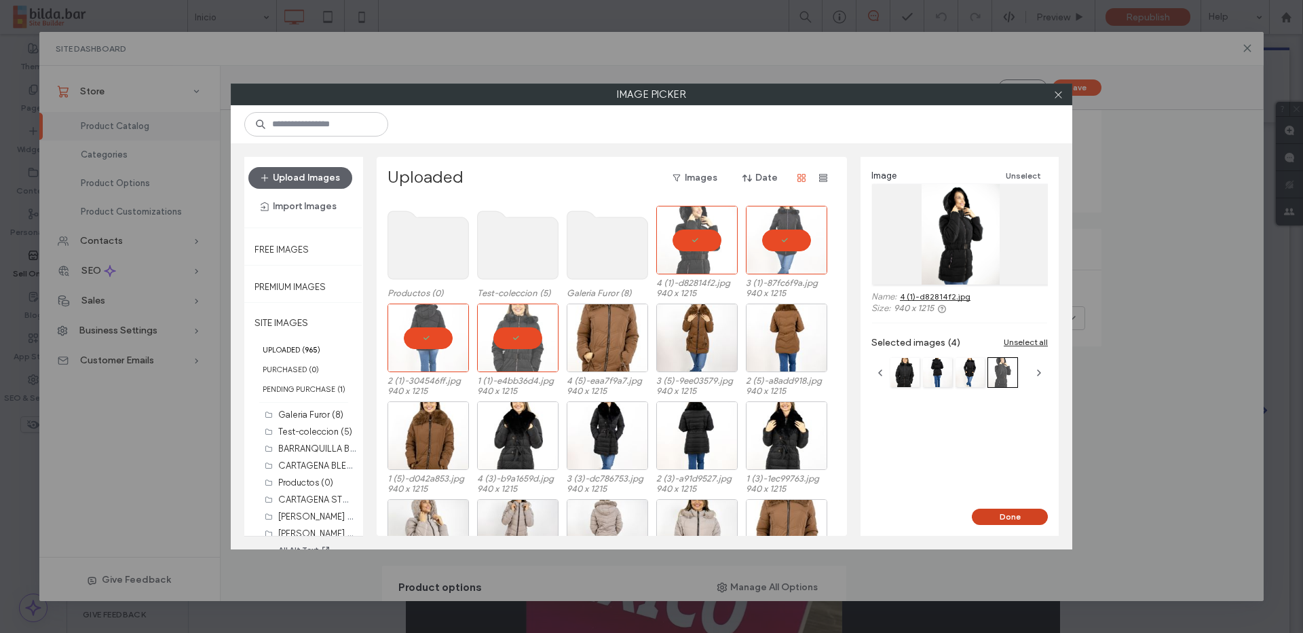
click at [1020, 514] on button "Done" at bounding box center [1010, 516] width 76 height 16
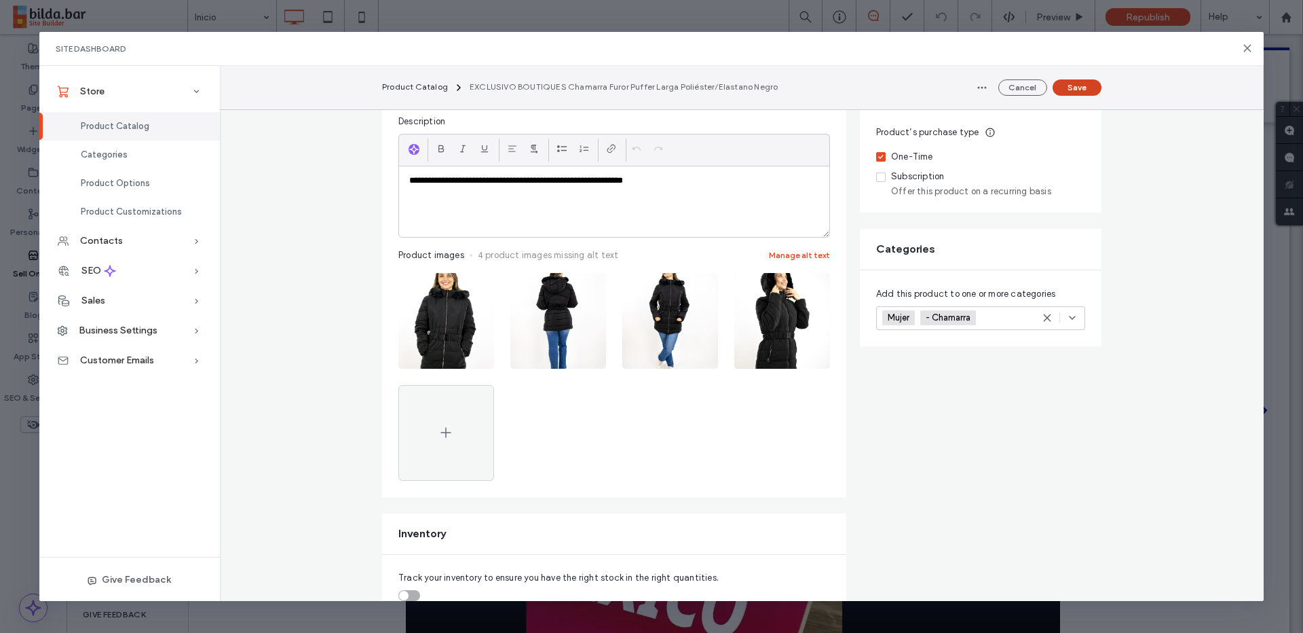
click at [1081, 84] on button "Save" at bounding box center [1077, 87] width 49 height 16
